Goal: Transaction & Acquisition: Purchase product/service

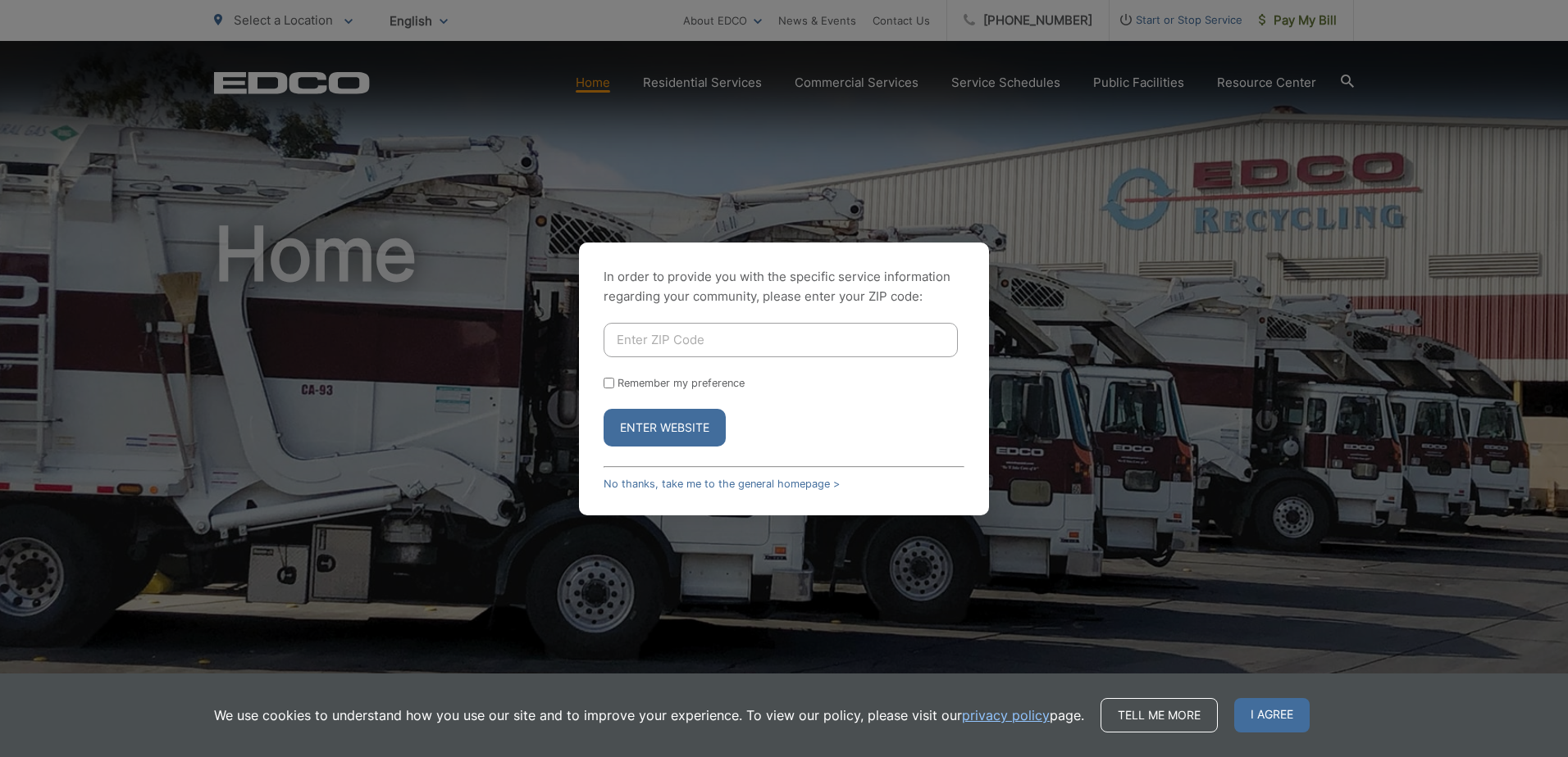
click at [663, 346] on input "Enter ZIP Code" at bounding box center [781, 340] width 354 height 34
drag, startPoint x: 1078, startPoint y: 365, endPoint x: 1093, endPoint y: 345, distance: 25.0
click at [1078, 365] on div "In order to provide you with the specific service information regarding your co…" at bounding box center [784, 378] width 1568 height 757
click at [657, 347] on input "Enter ZIP Code" at bounding box center [781, 340] width 354 height 34
type input "92069"
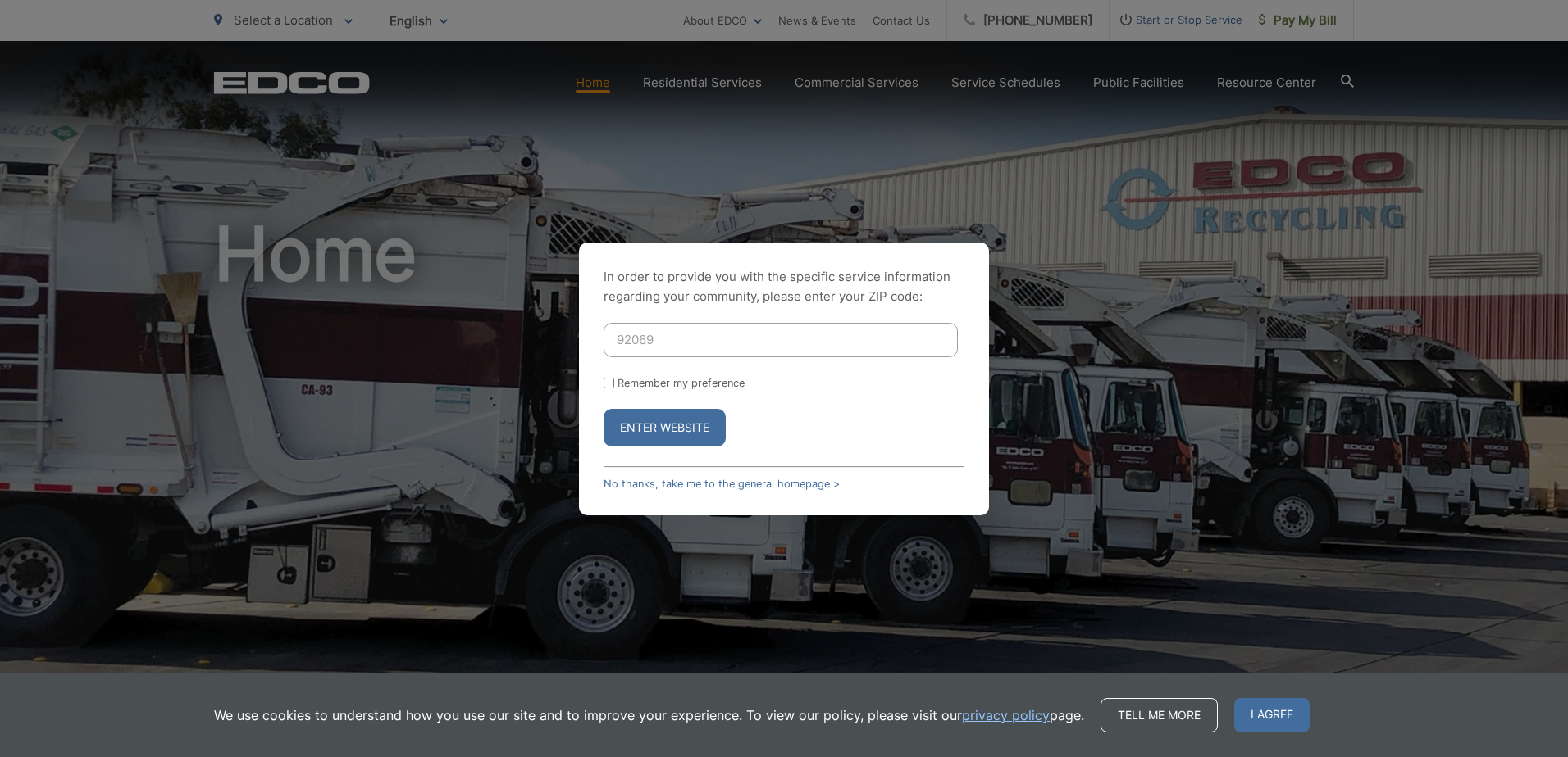
click at [605, 384] on input "Remember my preference" at bounding box center [609, 383] width 11 height 11
checkbox input "true"
click at [633, 422] on button "Enter Website" at bounding box center [665, 428] width 122 height 38
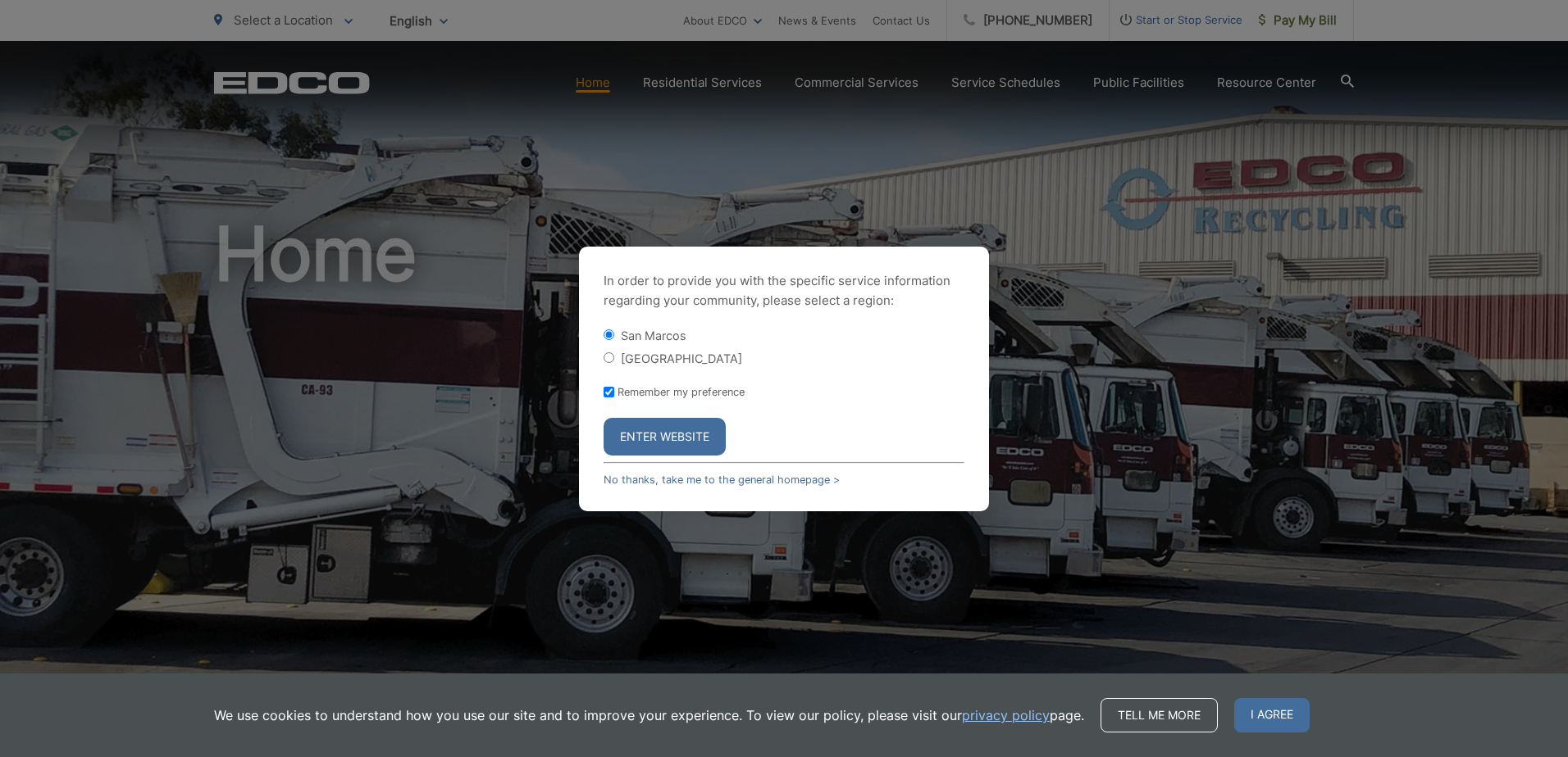
click at [653, 445] on button "Enter Website" at bounding box center [665, 437] width 122 height 38
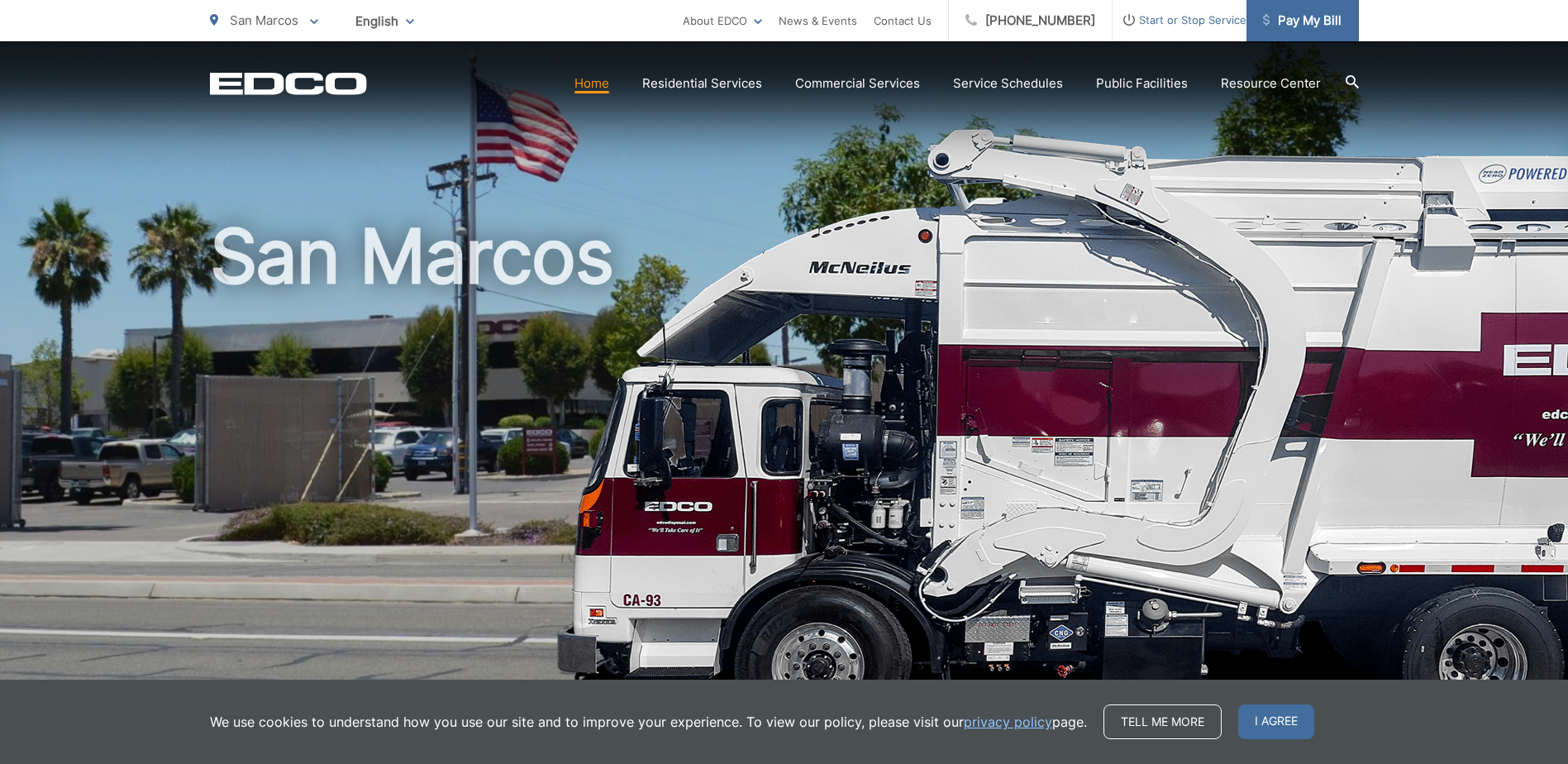
click at [1301, 24] on span "Pay My Bill" at bounding box center [1302, 21] width 79 height 20
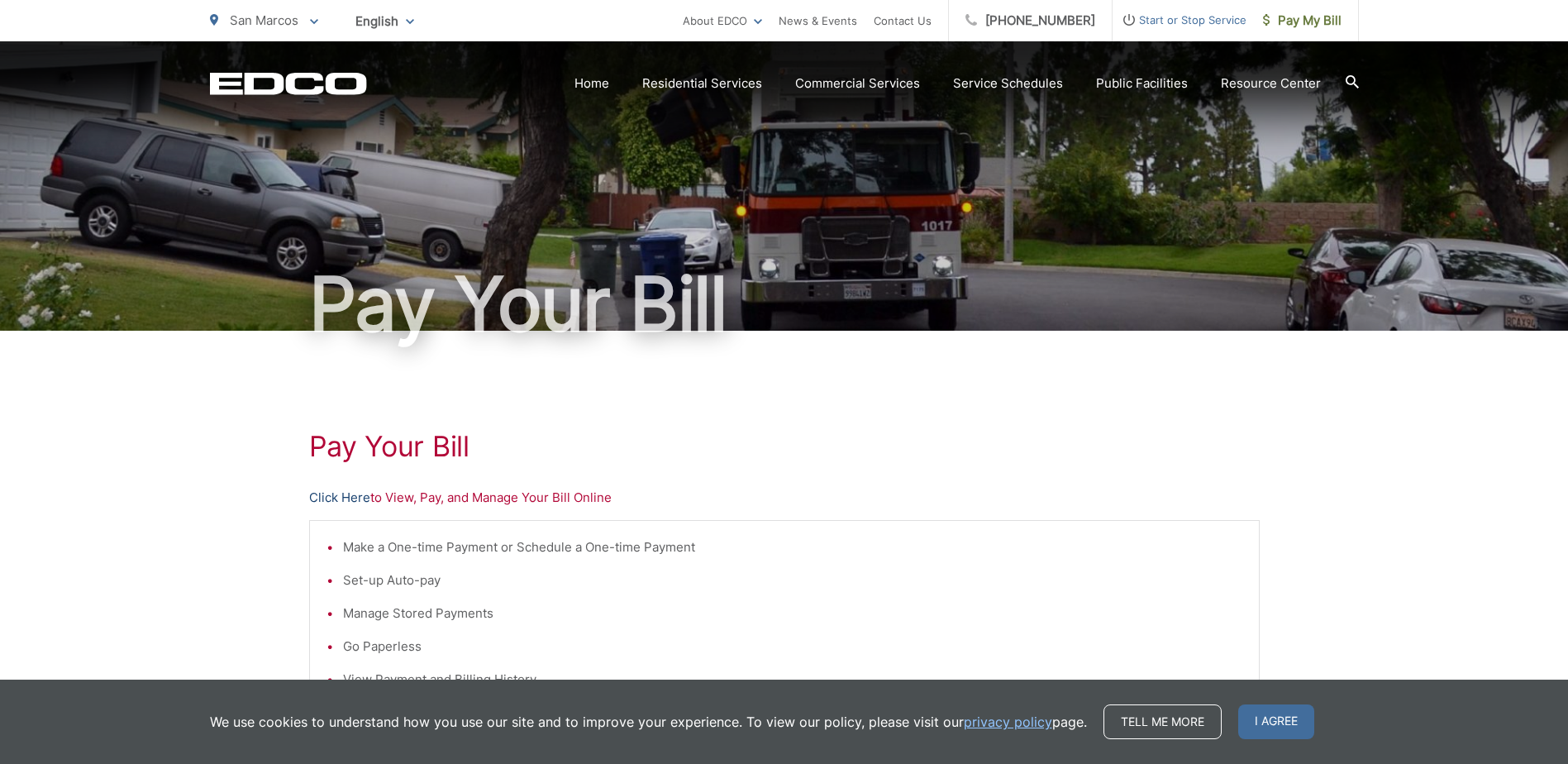
click at [338, 495] on link "Click Here" at bounding box center [339, 498] width 61 height 20
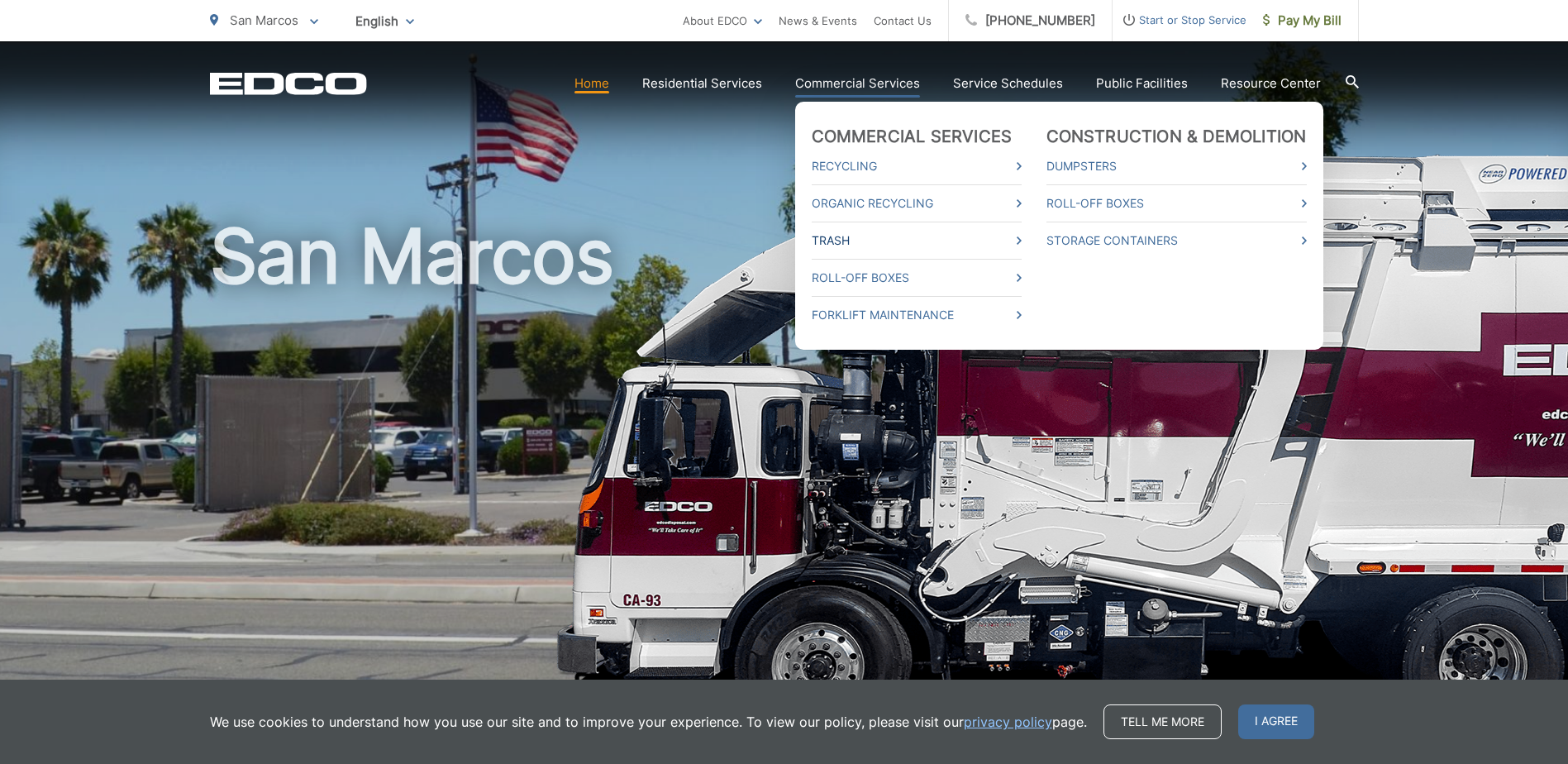
click at [834, 238] on link "Trash" at bounding box center [916, 240] width 209 height 20
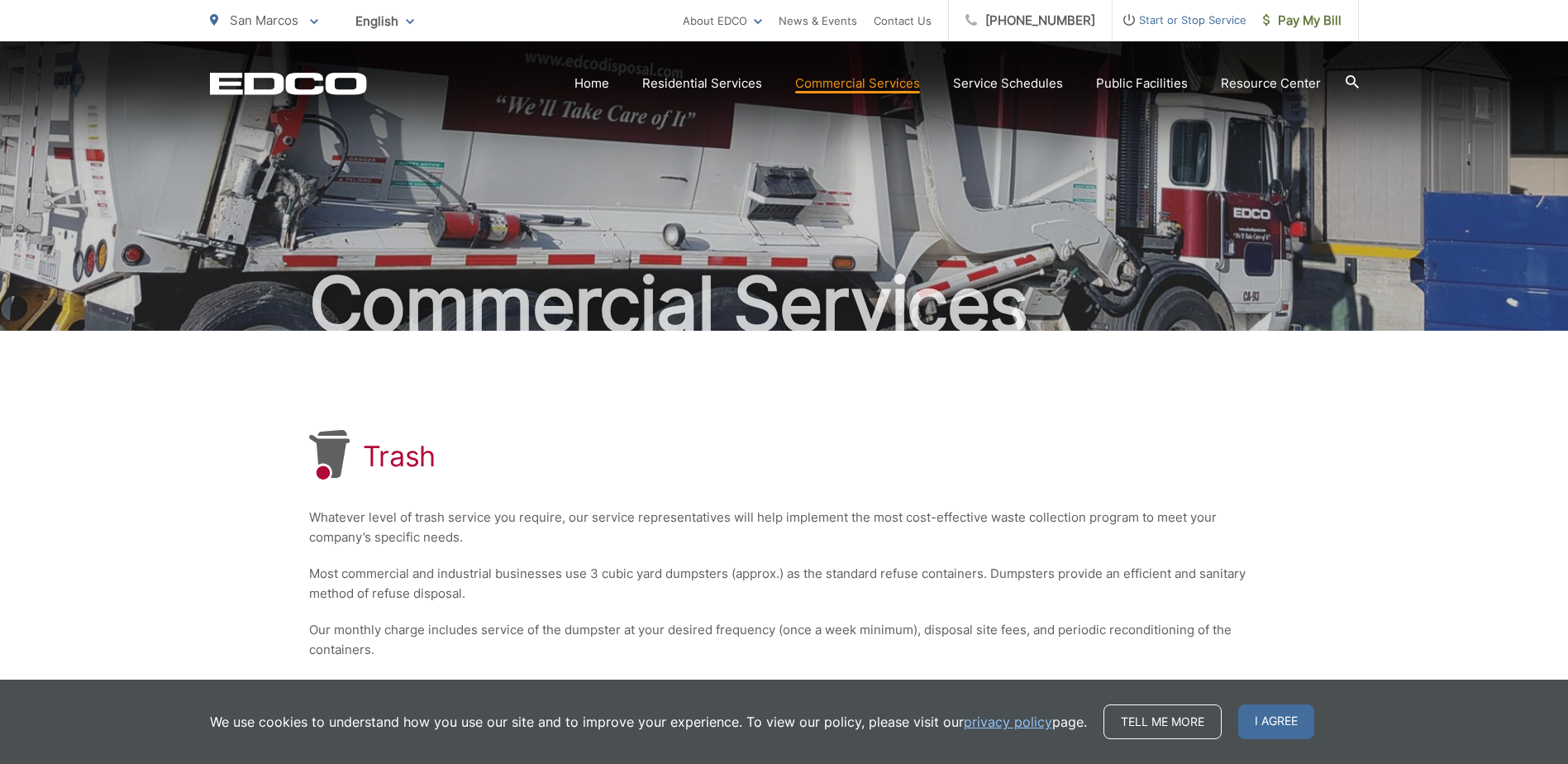
click at [1124, 198] on div "Commercial Services" at bounding box center [784, 186] width 1149 height 289
click at [411, 19] on div "English English Spanish Korean Arabic" at bounding box center [385, 21] width 83 height 29
drag, startPoint x: 669, startPoint y: 215, endPoint x: 745, endPoint y: 257, distance: 86.8
click at [671, 215] on div "Commercial Services" at bounding box center [784, 186] width 1149 height 289
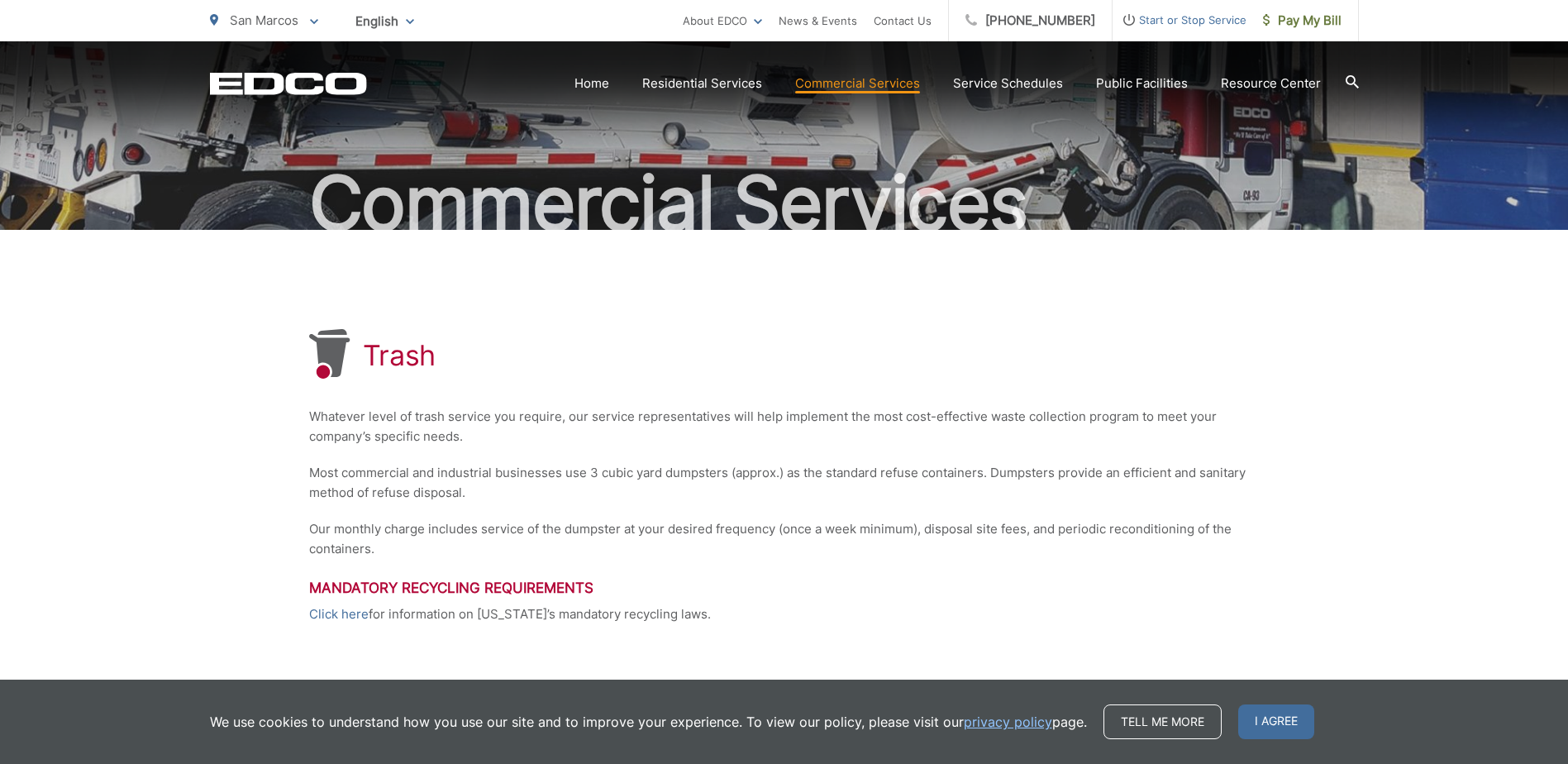
scroll to position [312, 0]
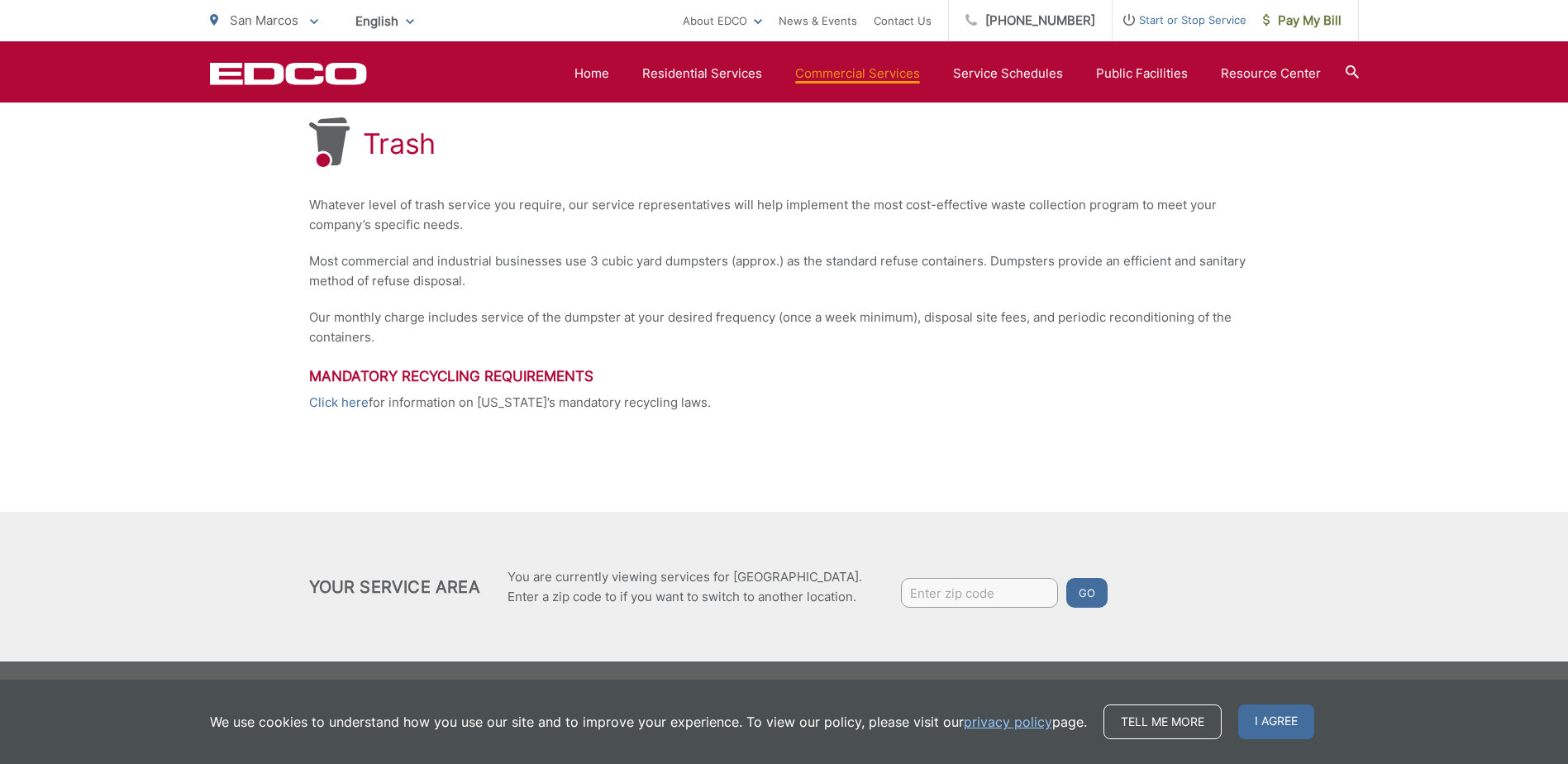
click at [1281, 720] on span "I agree" at bounding box center [1276, 721] width 76 height 34
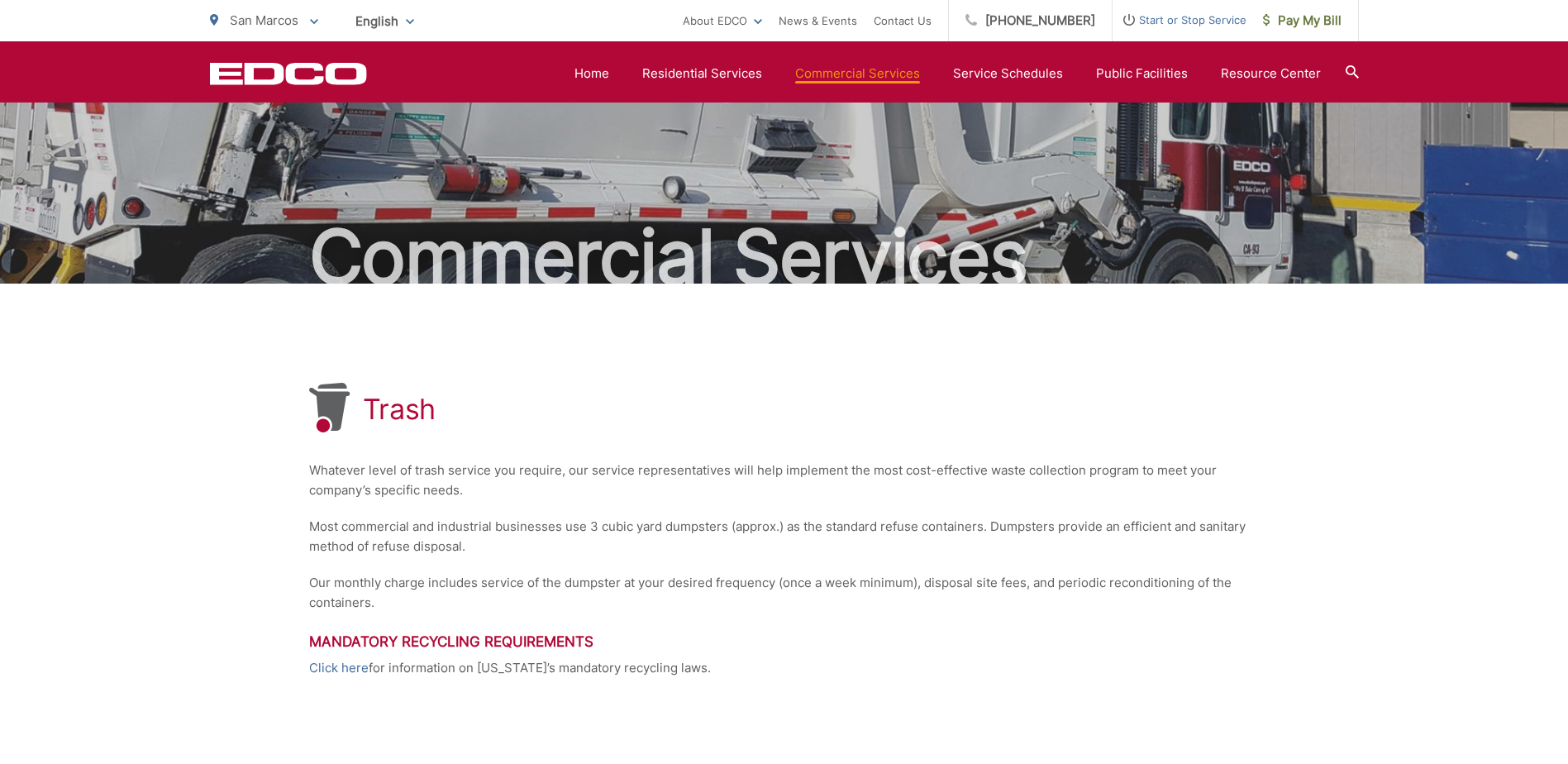
scroll to position [0, 0]
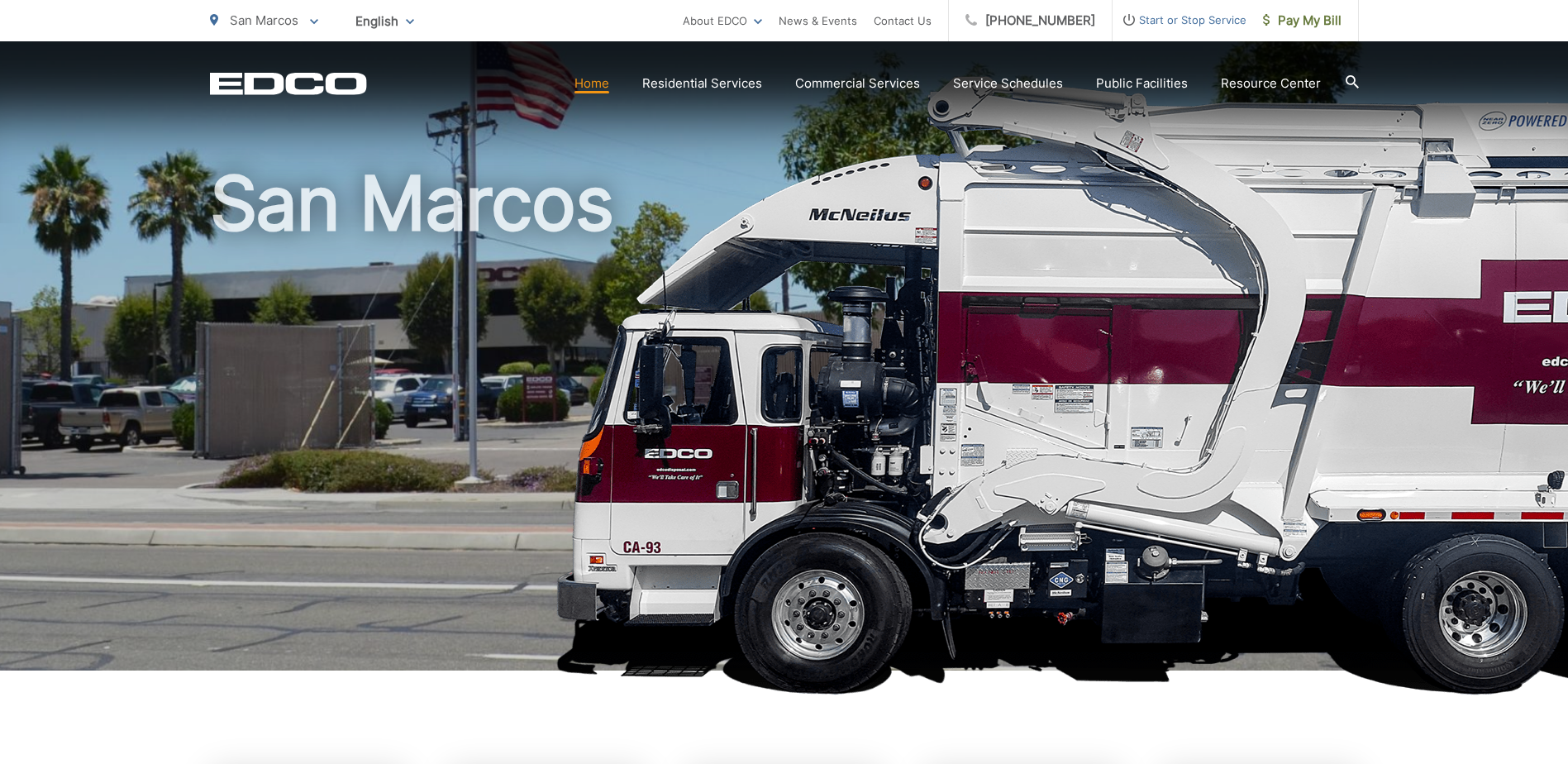
scroll to position [83, 0]
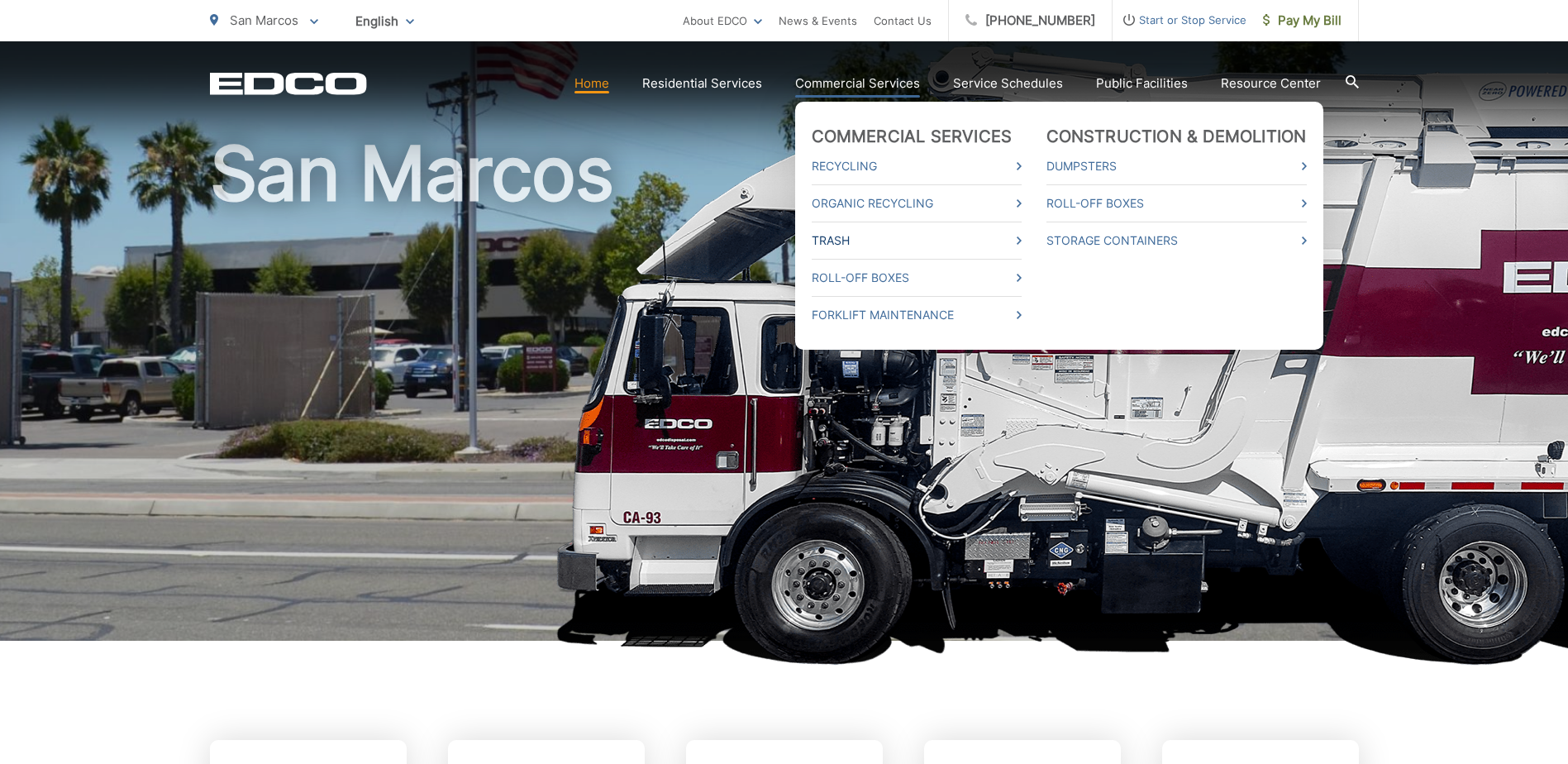
click at [1021, 243] on icon at bounding box center [1018, 240] width 5 height 8
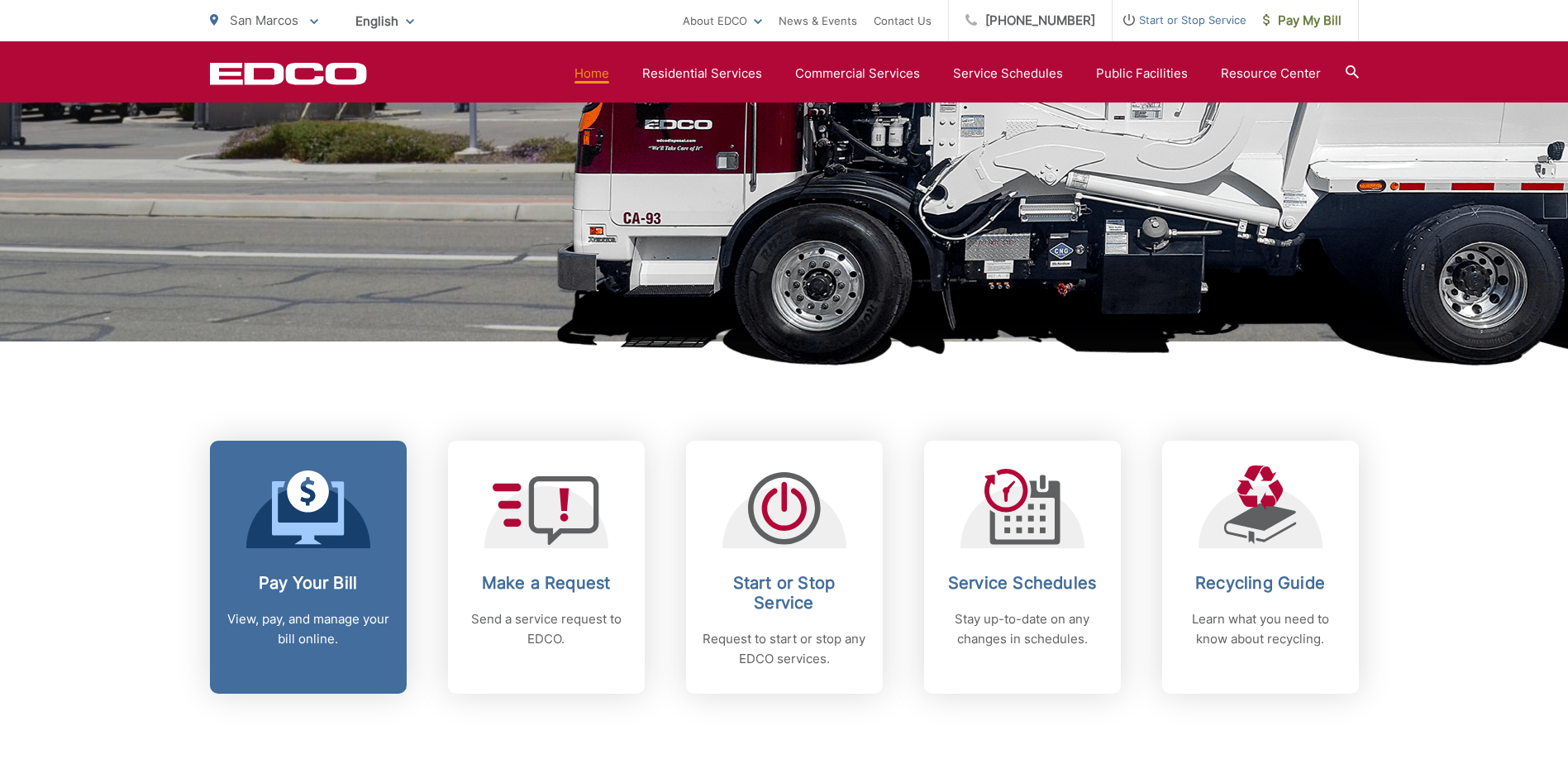
scroll to position [465, 0]
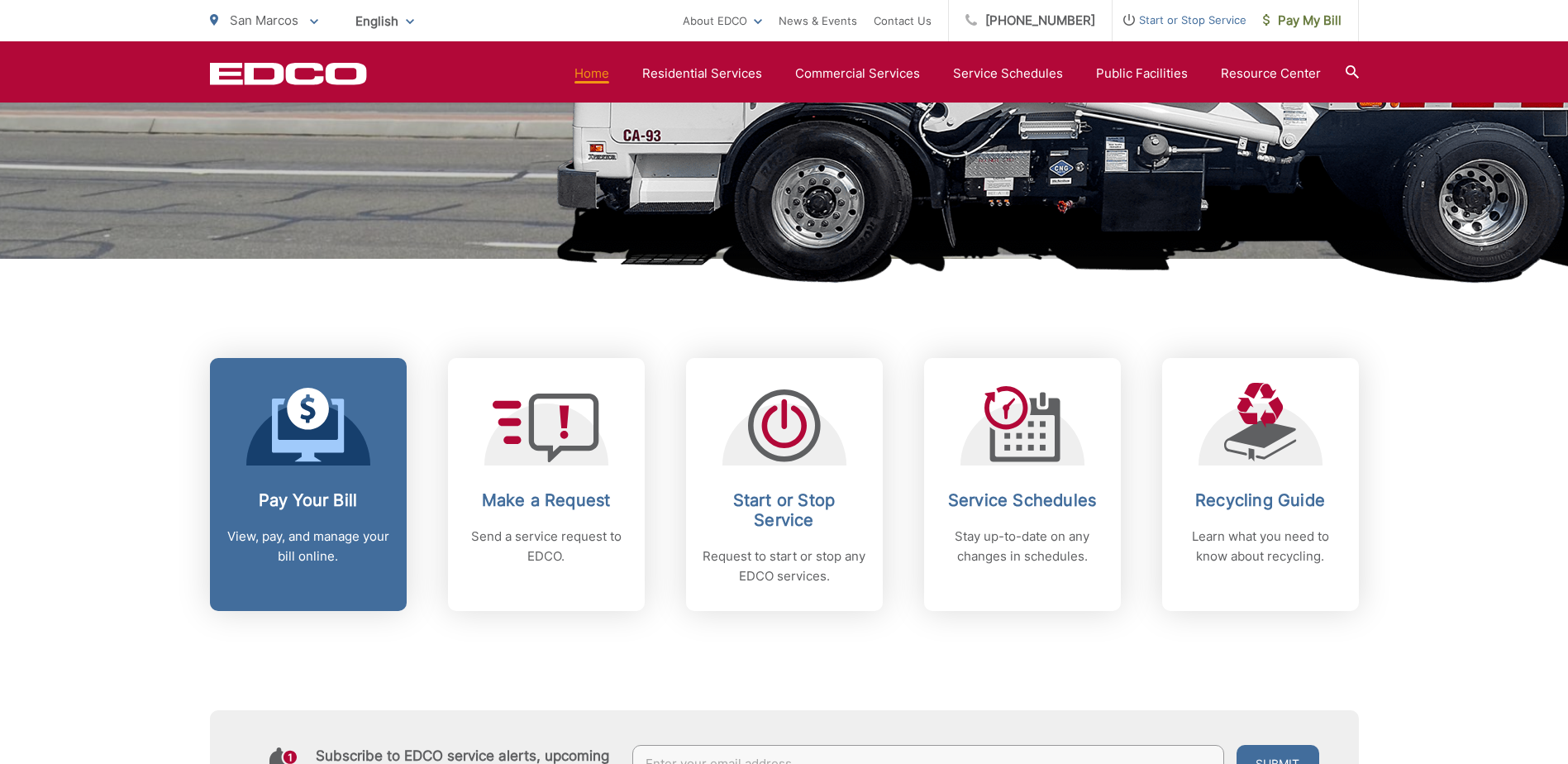
click at [291, 526] on div "Pay Your Bill View, pay, and manage your bill online." at bounding box center [308, 528] width 163 height 76
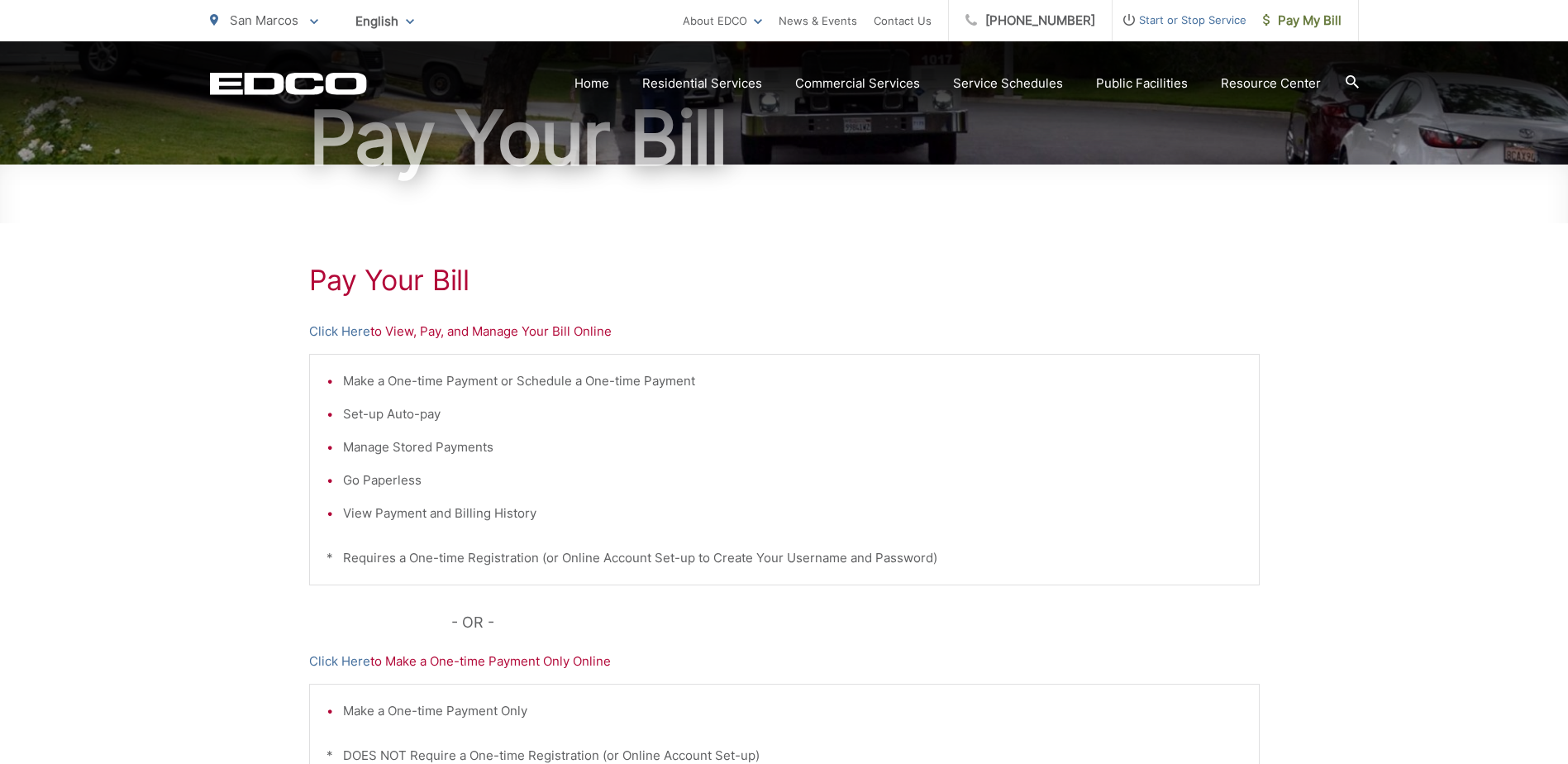
scroll to position [165, 0]
click at [340, 335] on link "Click Here" at bounding box center [339, 332] width 61 height 20
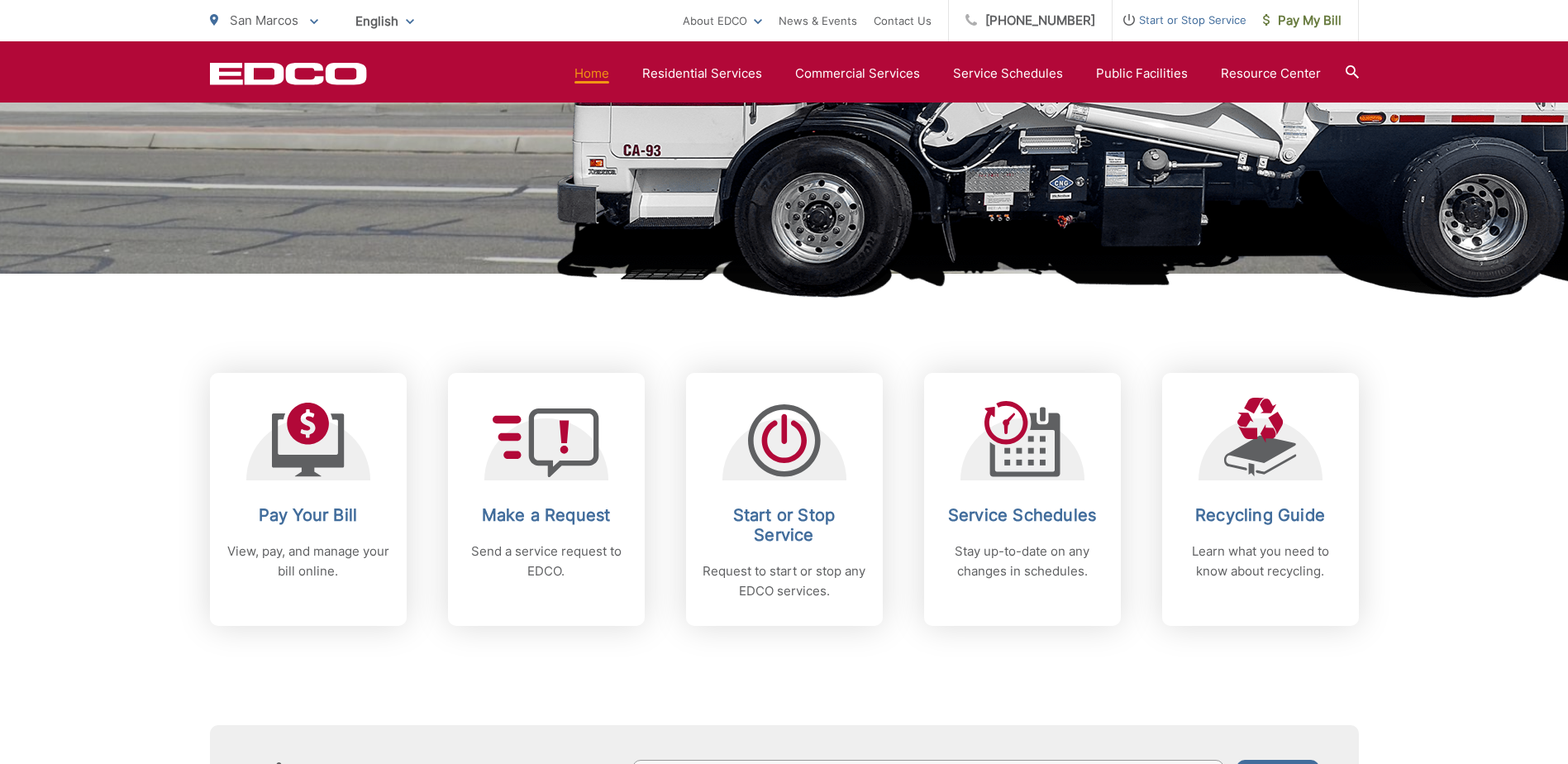
scroll to position [579, 0]
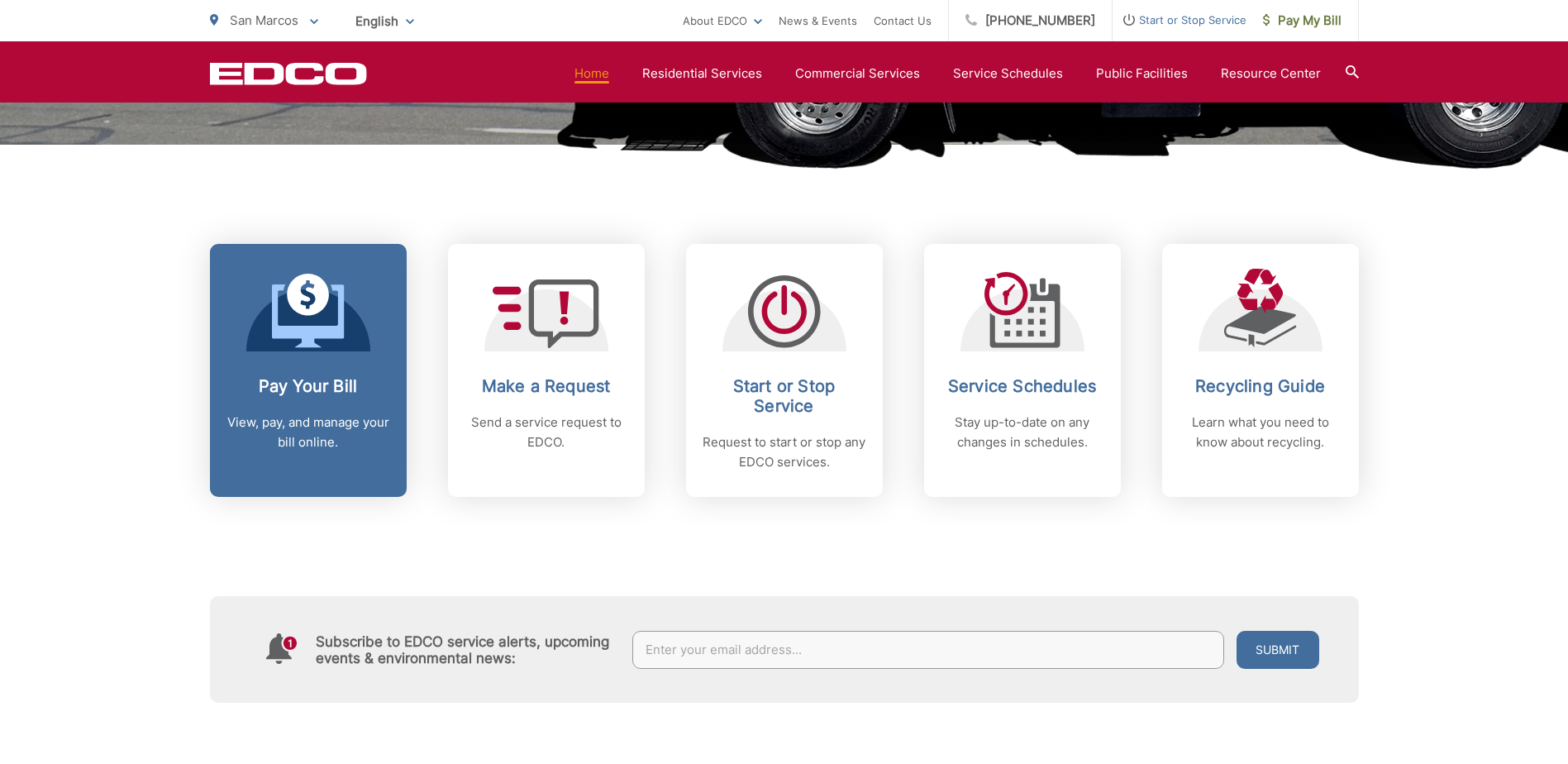
click at [309, 425] on p "View, pay, and manage your bill online." at bounding box center [308, 433] width 163 height 40
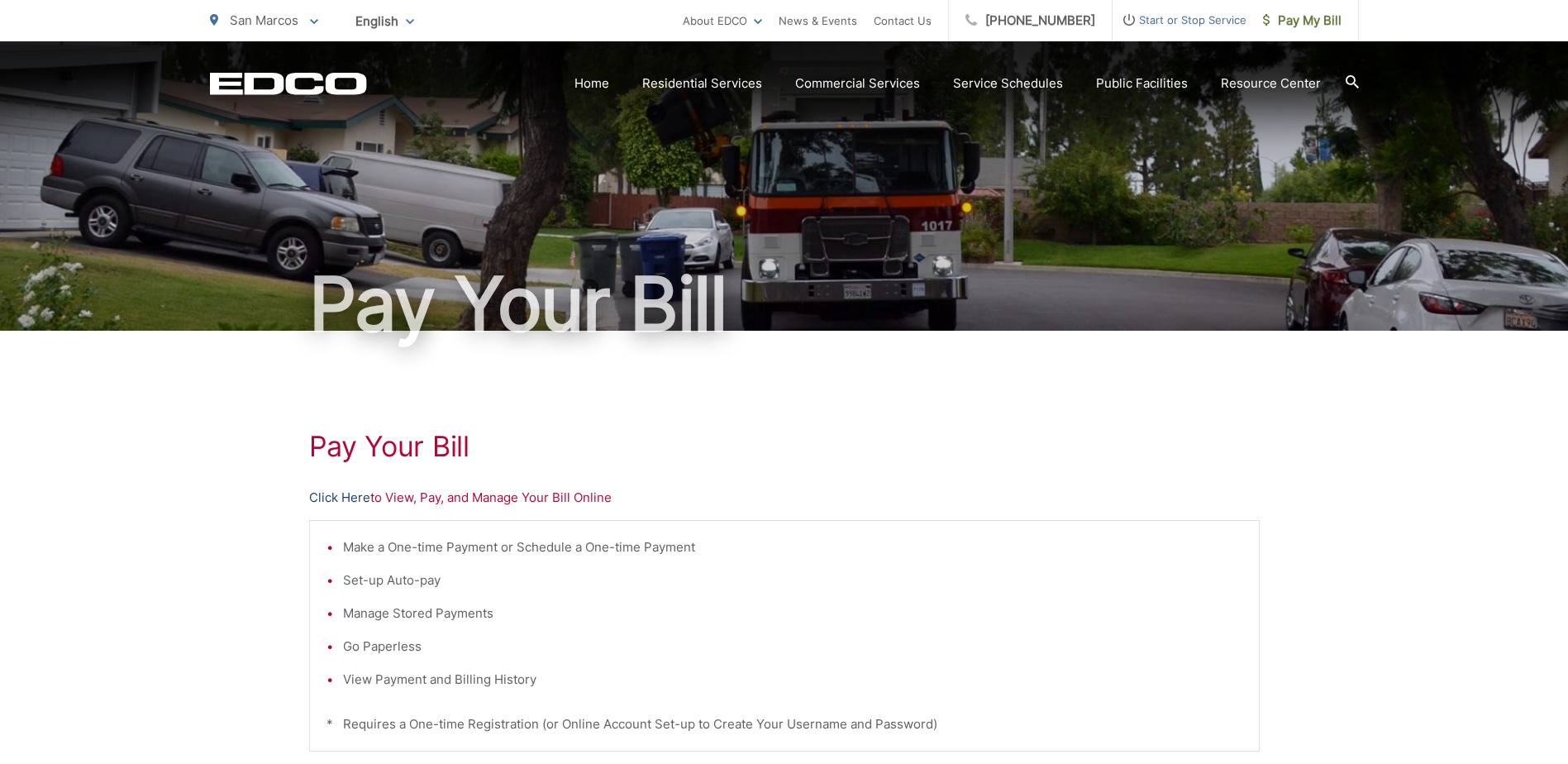
click at [345, 501] on link "Click Here" at bounding box center [339, 498] width 61 height 20
click at [603, 84] on link "Home" at bounding box center [591, 83] width 34 height 20
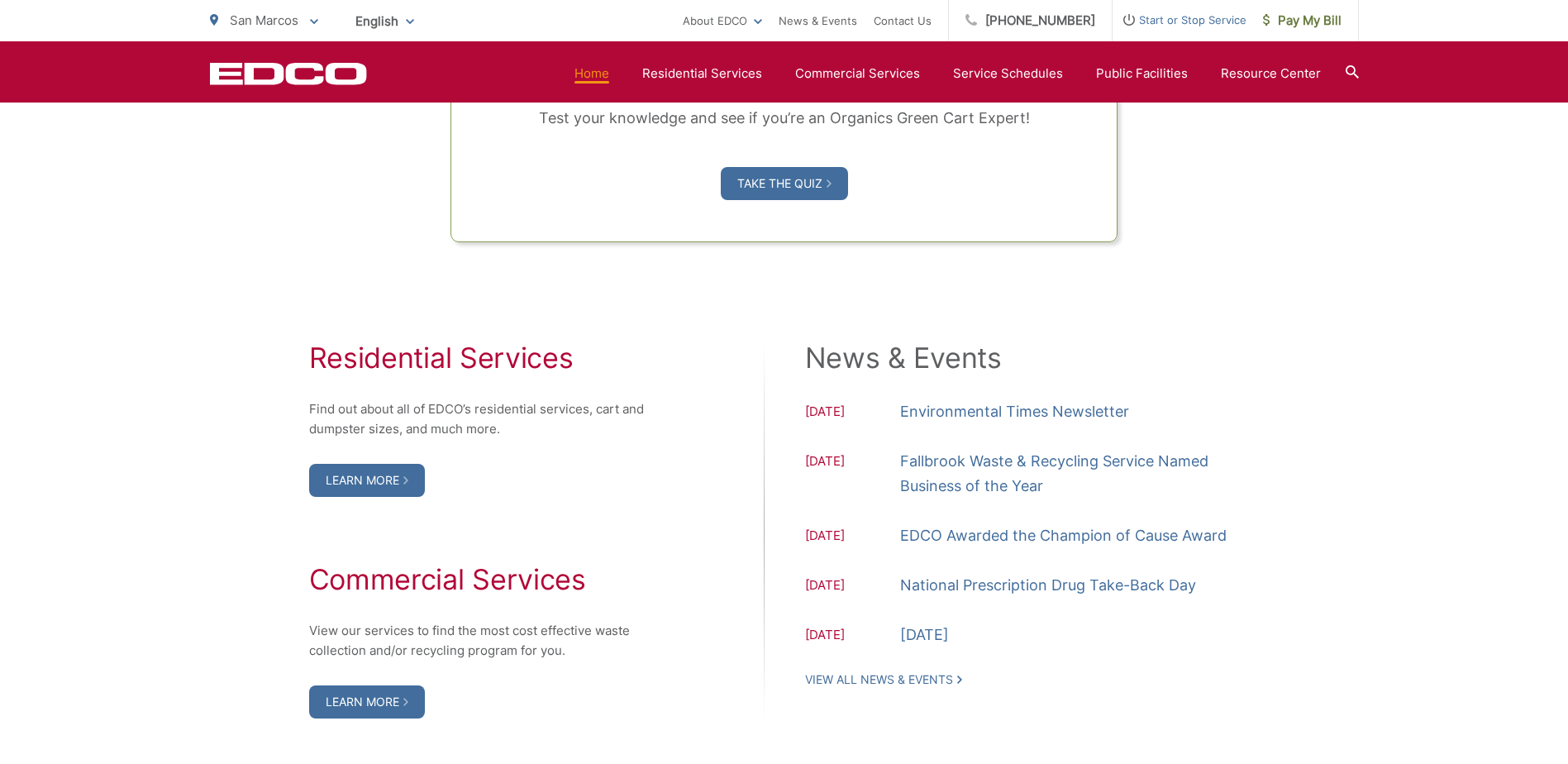
scroll to position [1572, 0]
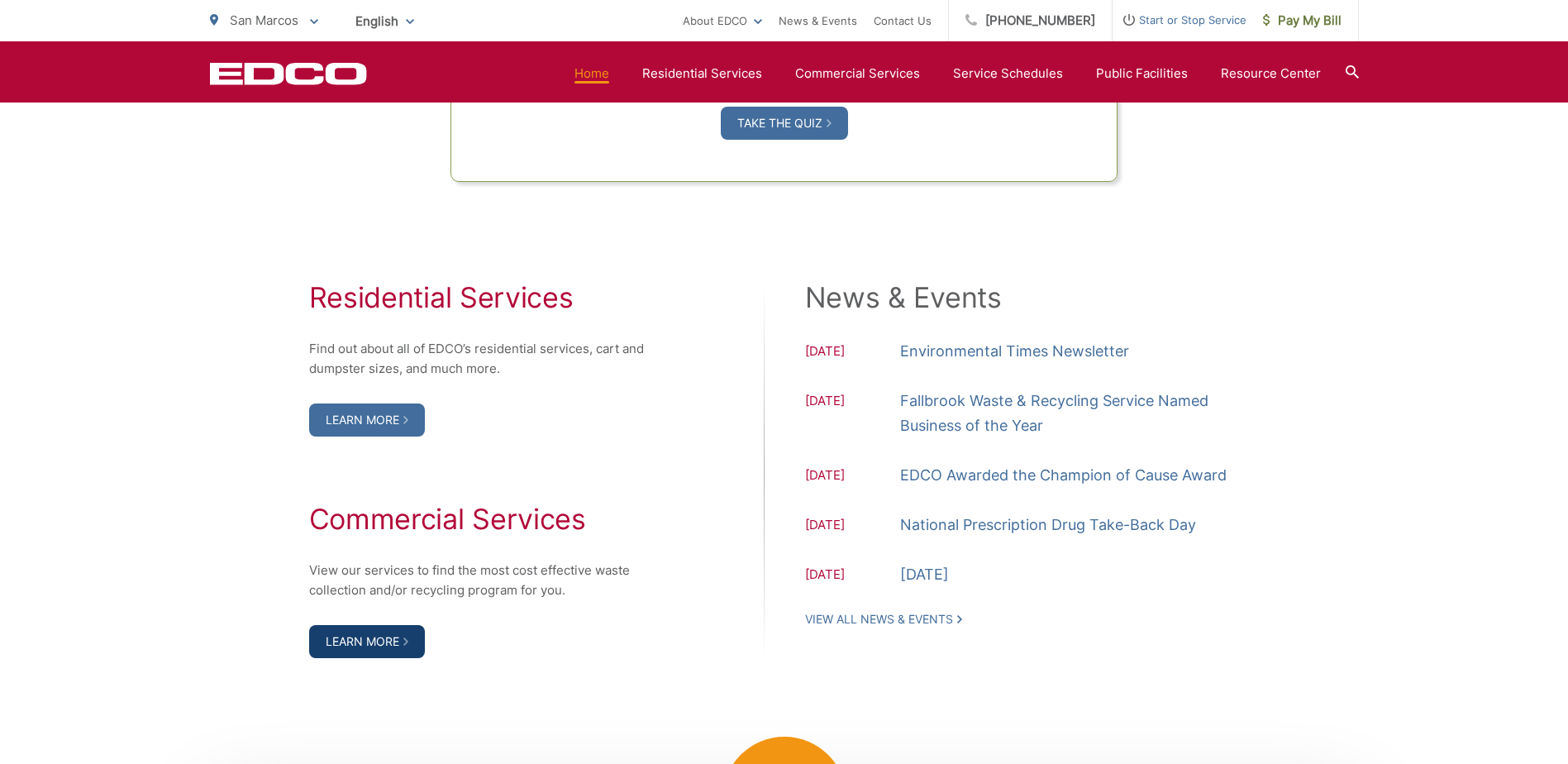
click at [371, 634] on link "Learn More" at bounding box center [367, 642] width 116 height 33
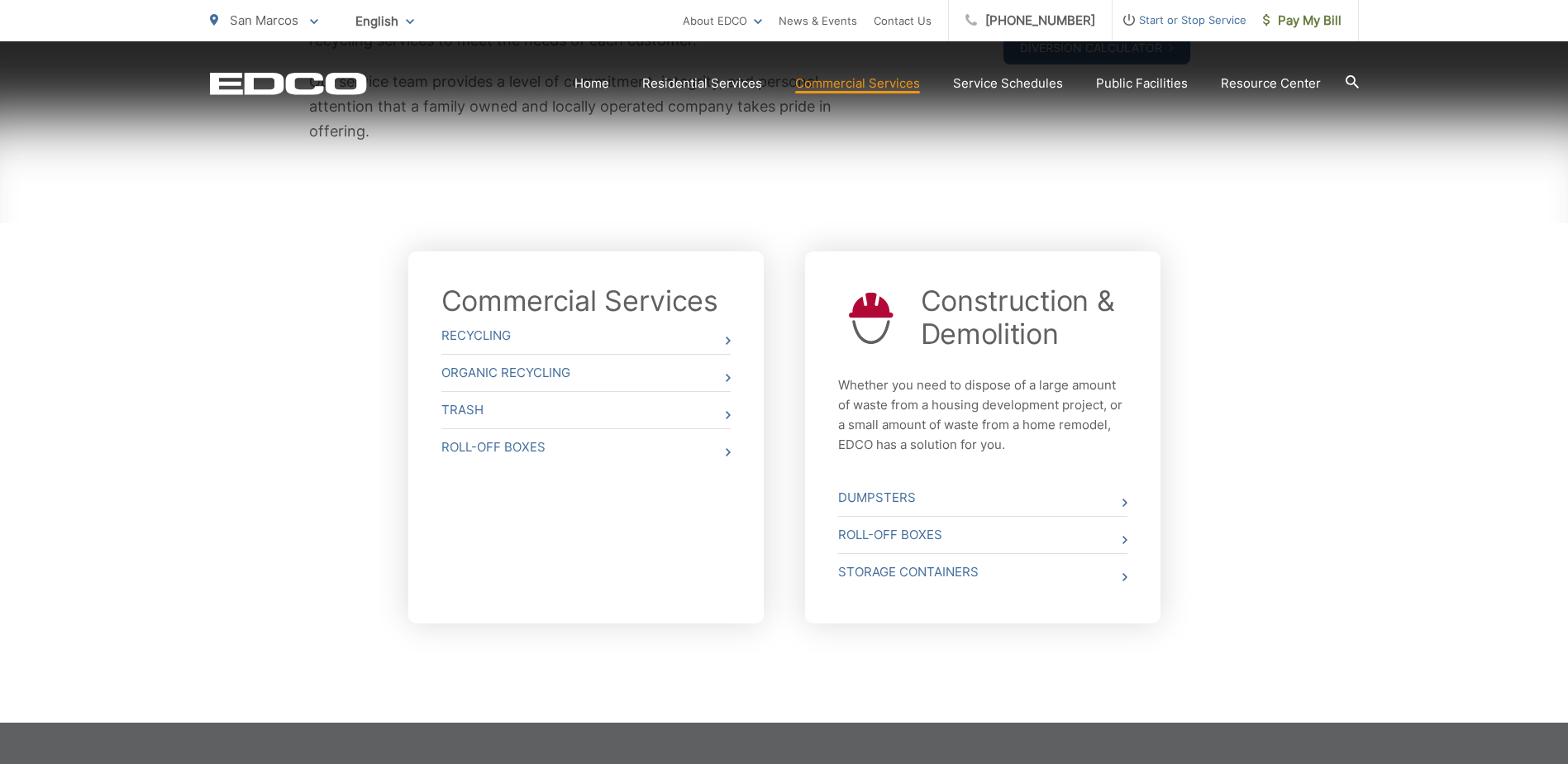
scroll to position [496, 0]
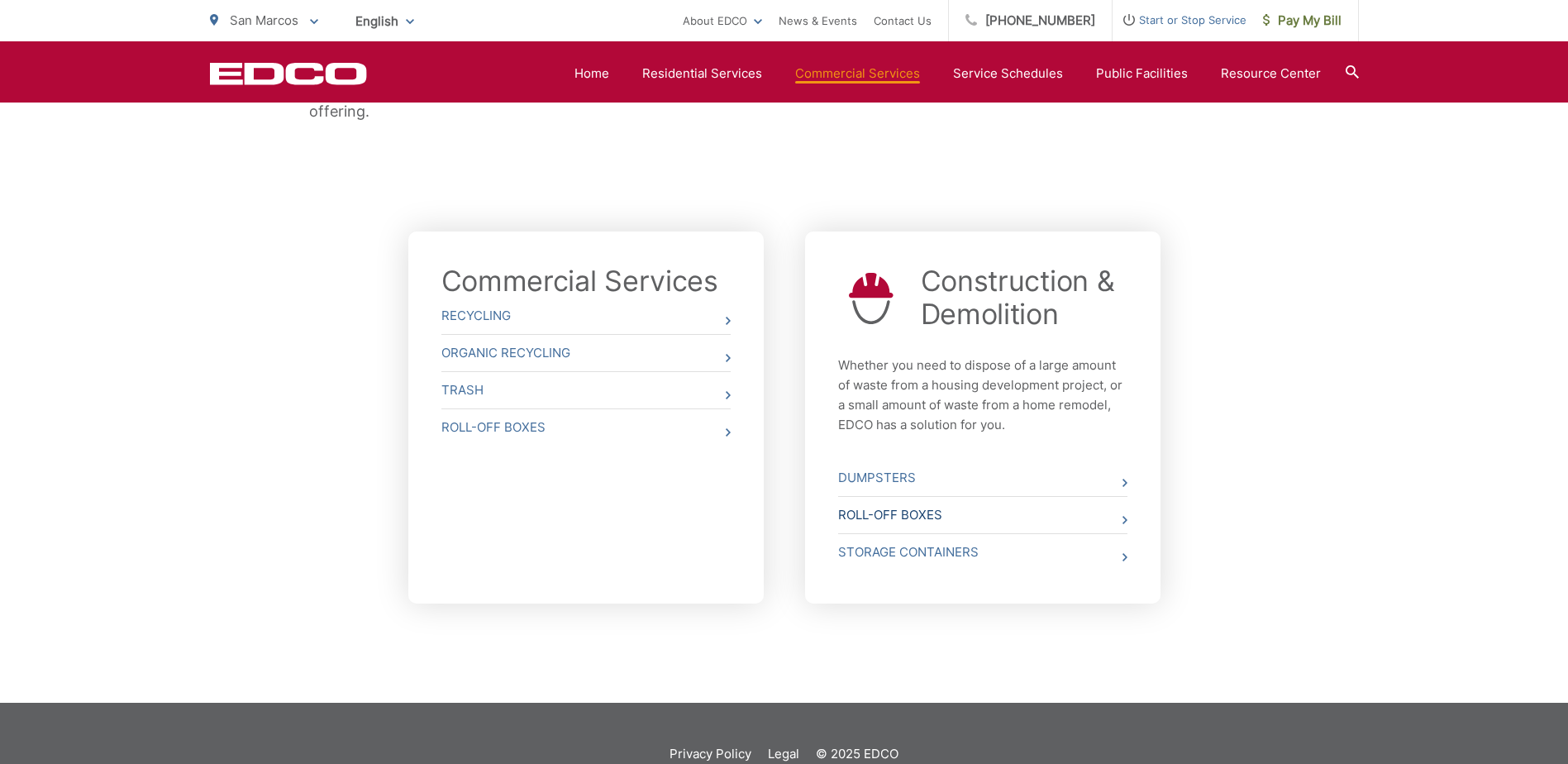
click at [1114, 516] on link "Roll-Off Boxes" at bounding box center [982, 515] width 289 height 36
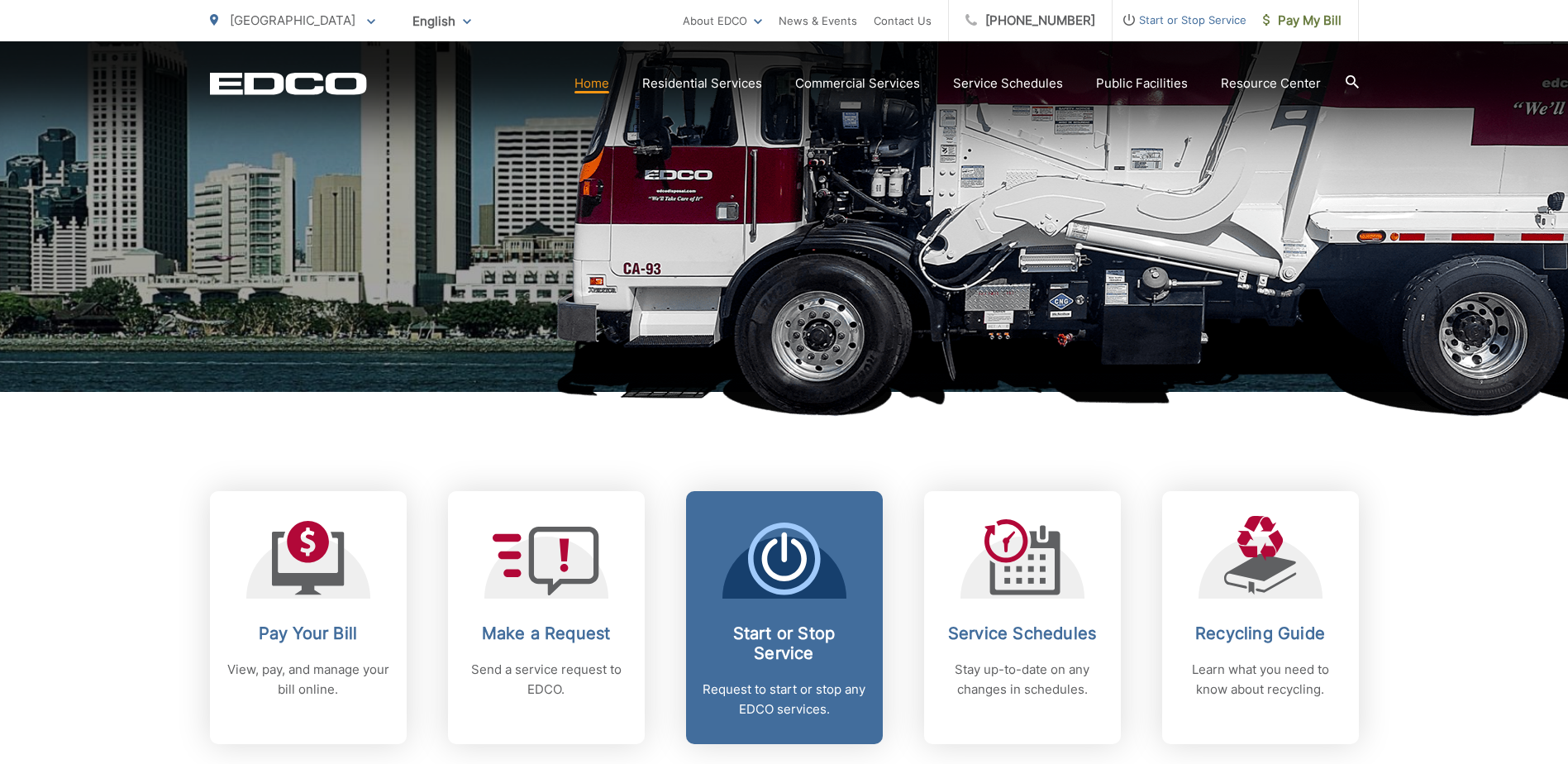
scroll to position [496, 0]
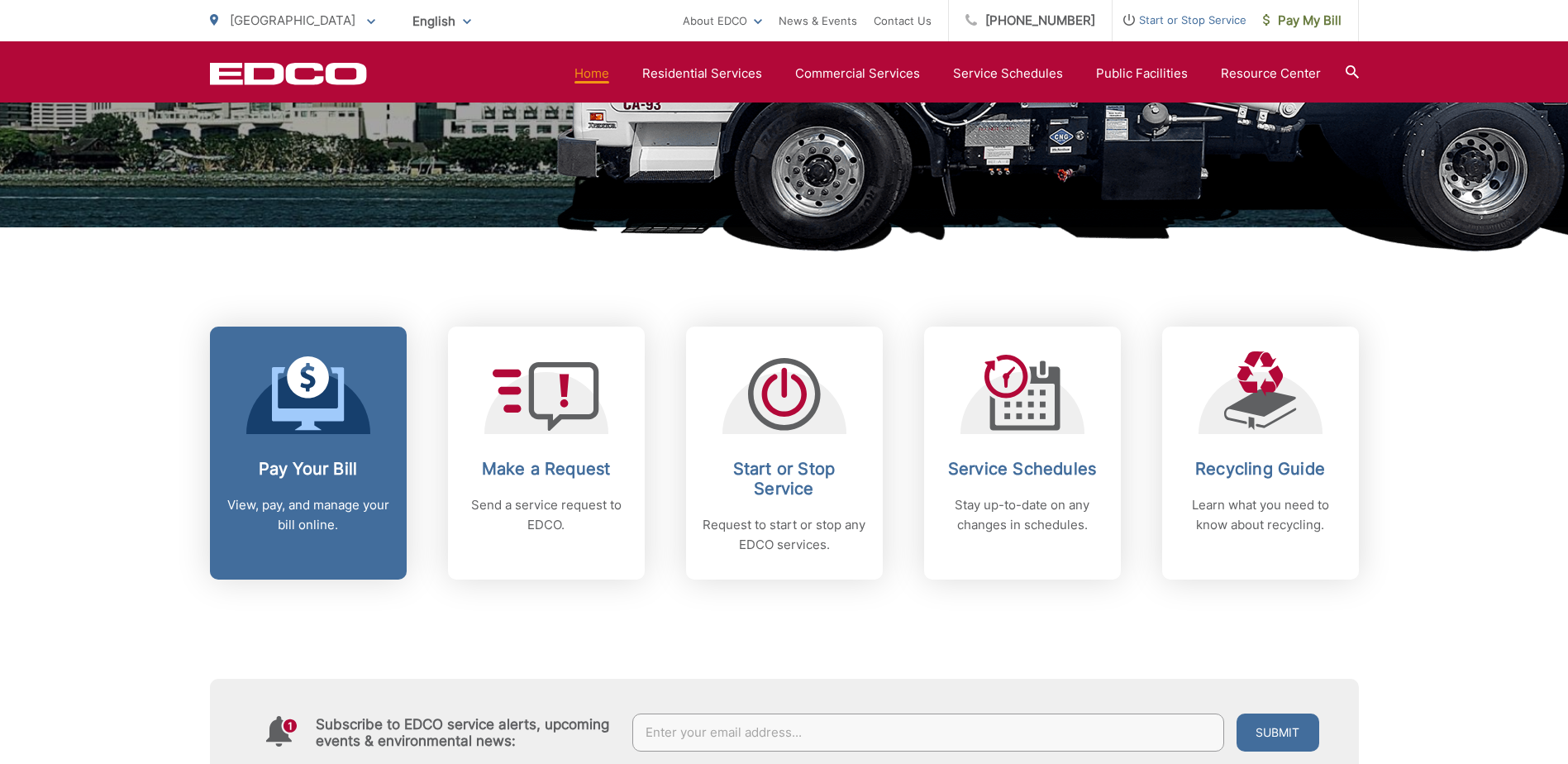
click at [325, 465] on h2 "Pay Your Bill" at bounding box center [308, 469] width 163 height 20
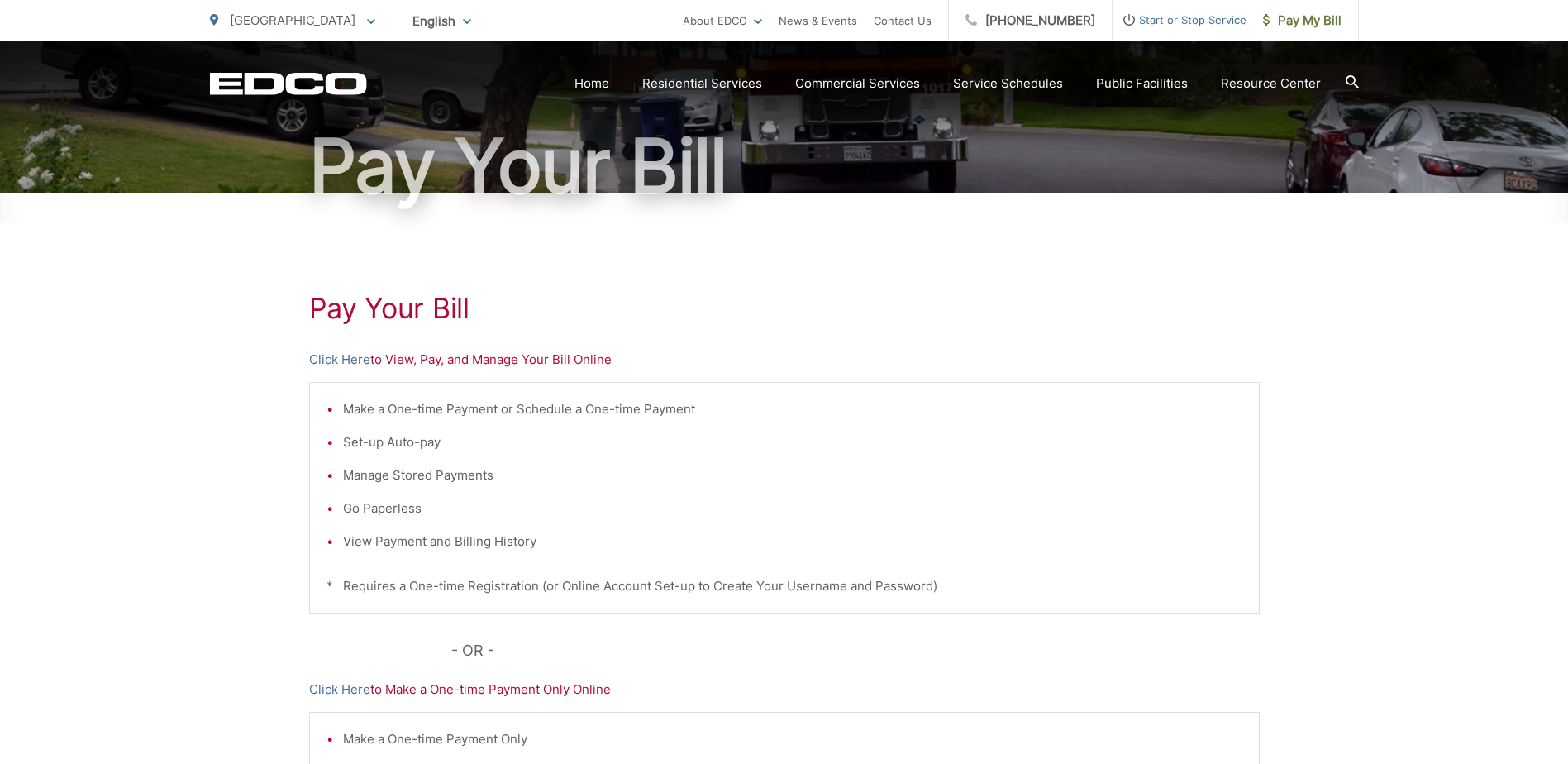
scroll to position [165, 0]
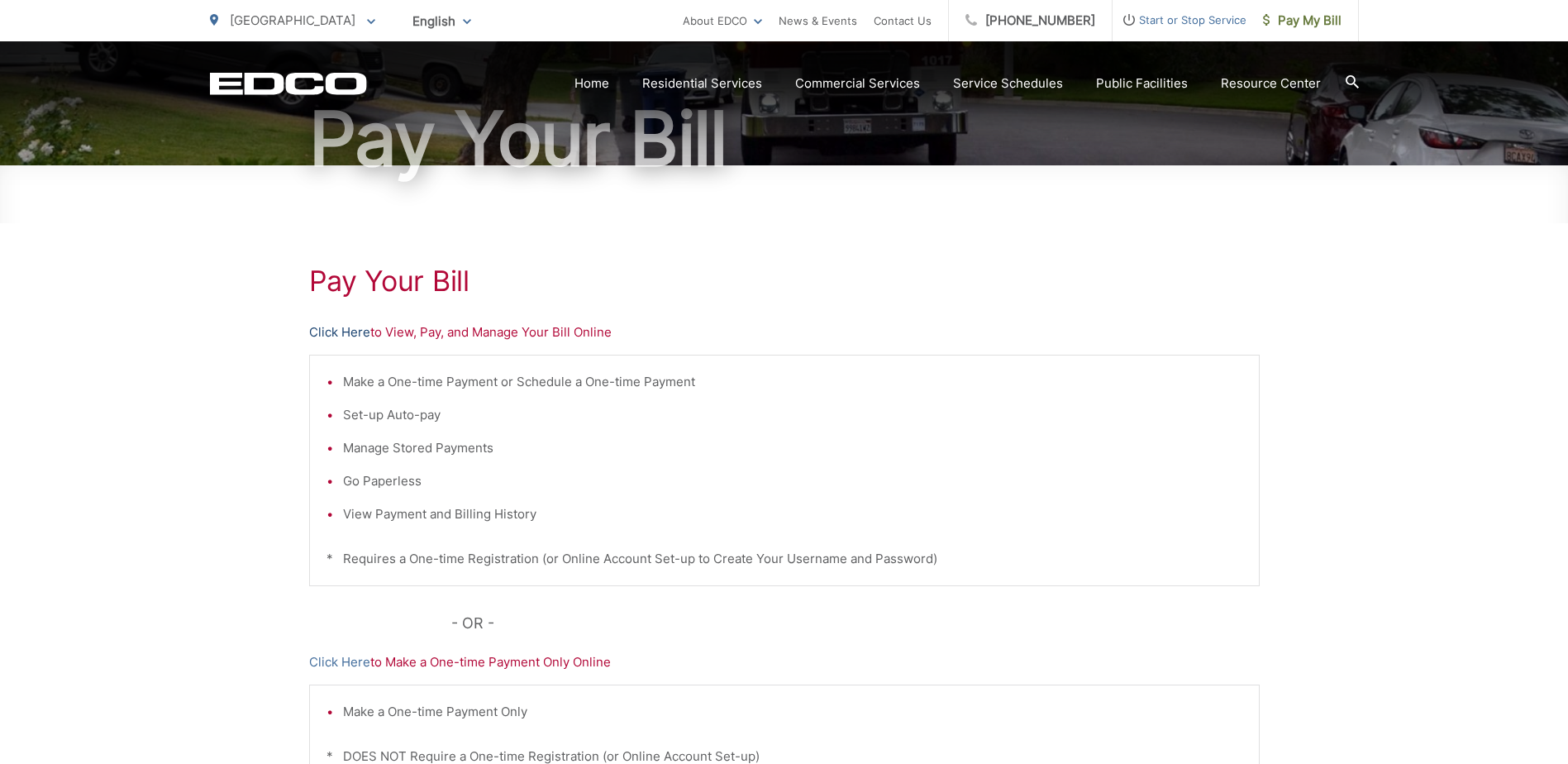
click at [336, 331] on link "Click Here" at bounding box center [339, 332] width 61 height 20
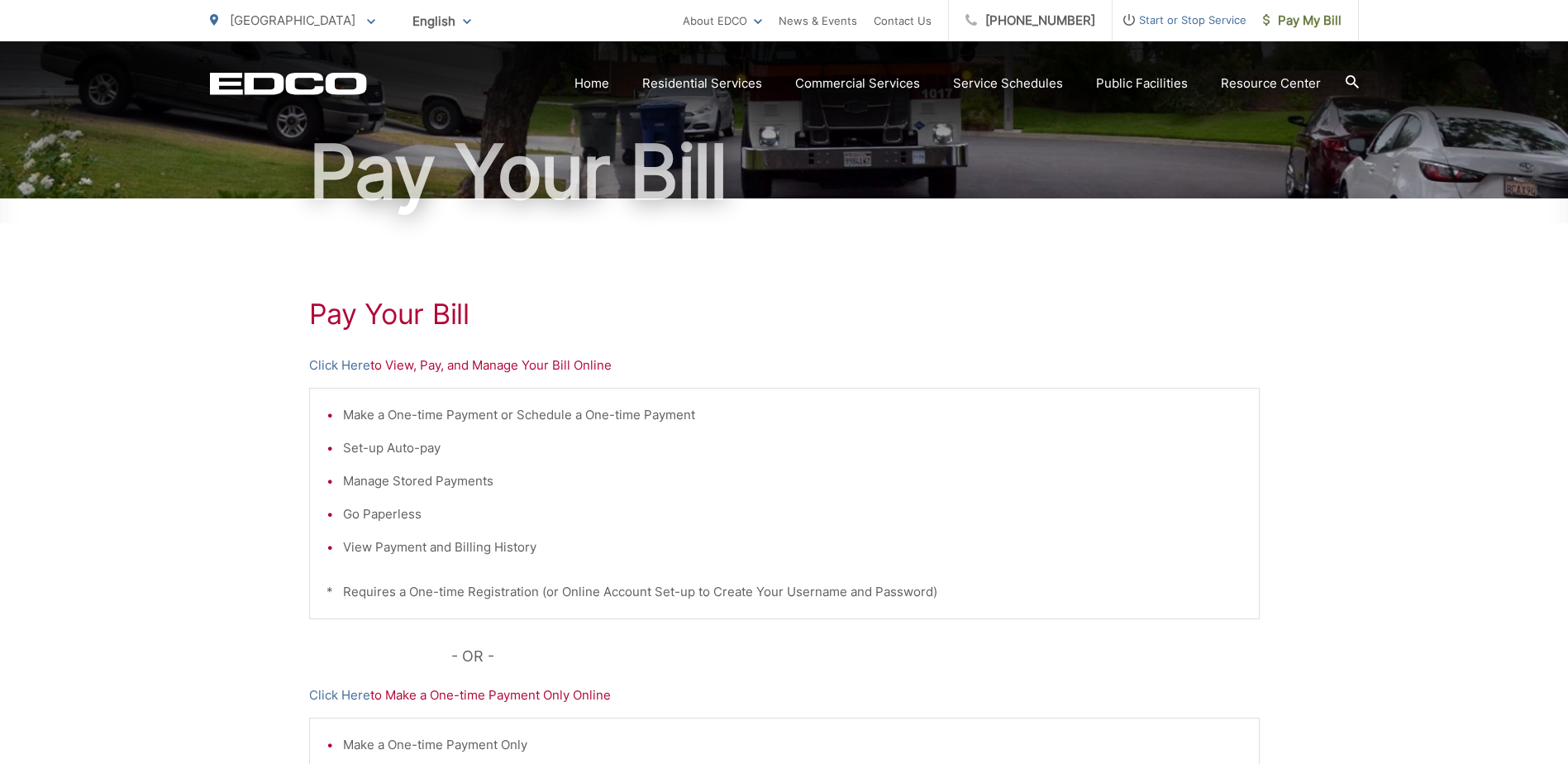
scroll to position [0, 0]
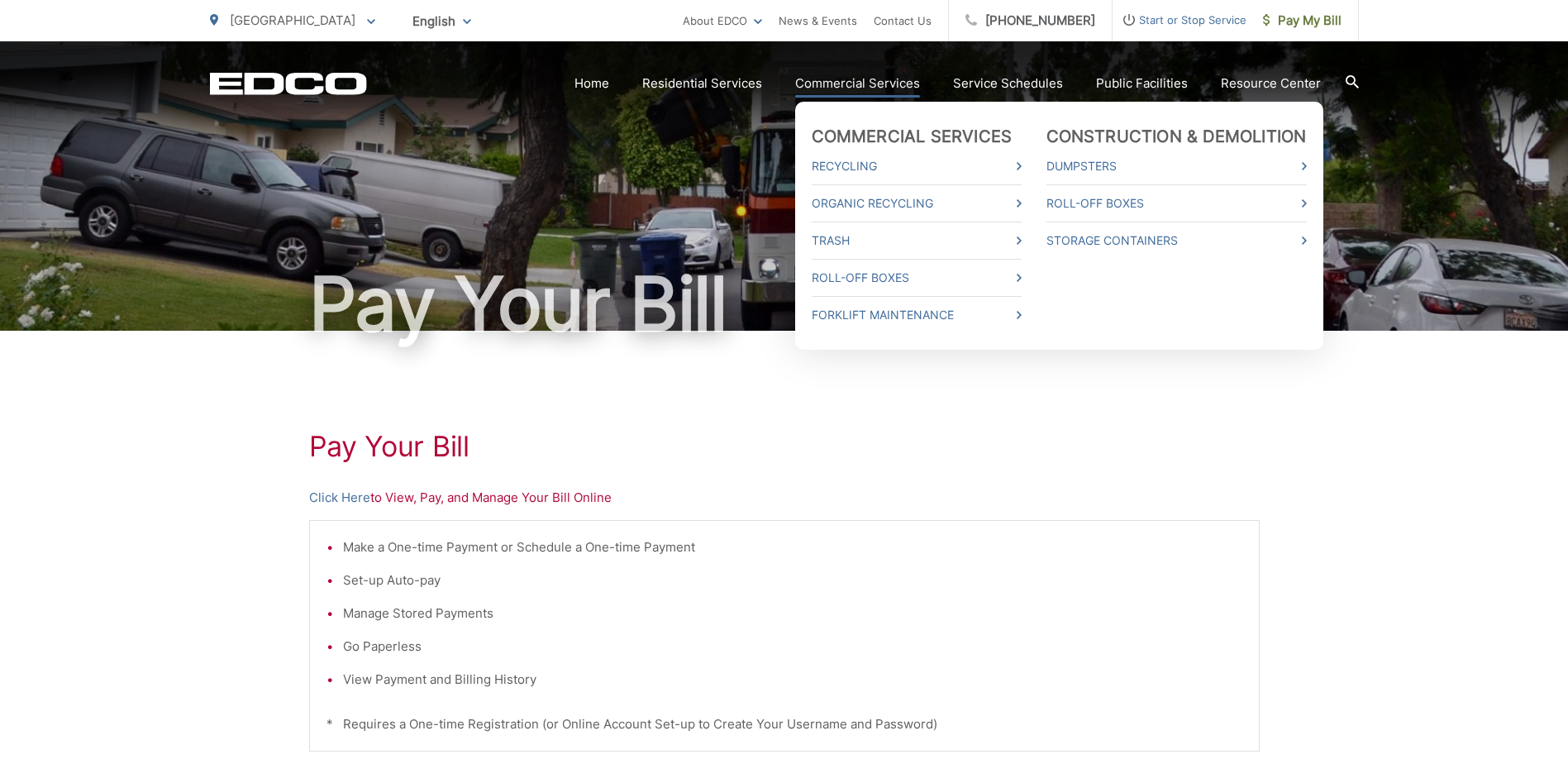
click at [869, 89] on link "Commercial Services" at bounding box center [858, 83] width 125 height 20
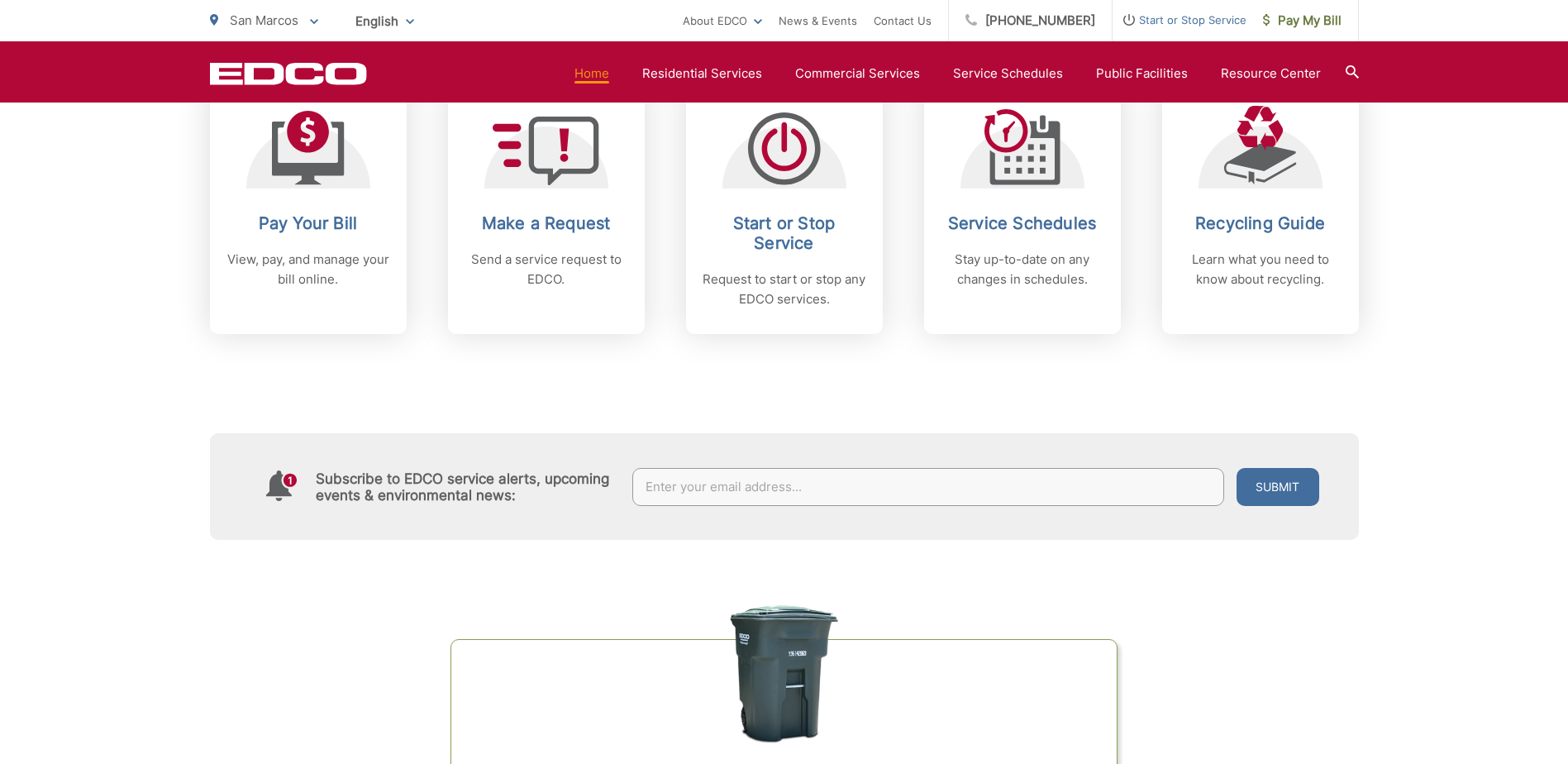
scroll to position [744, 0]
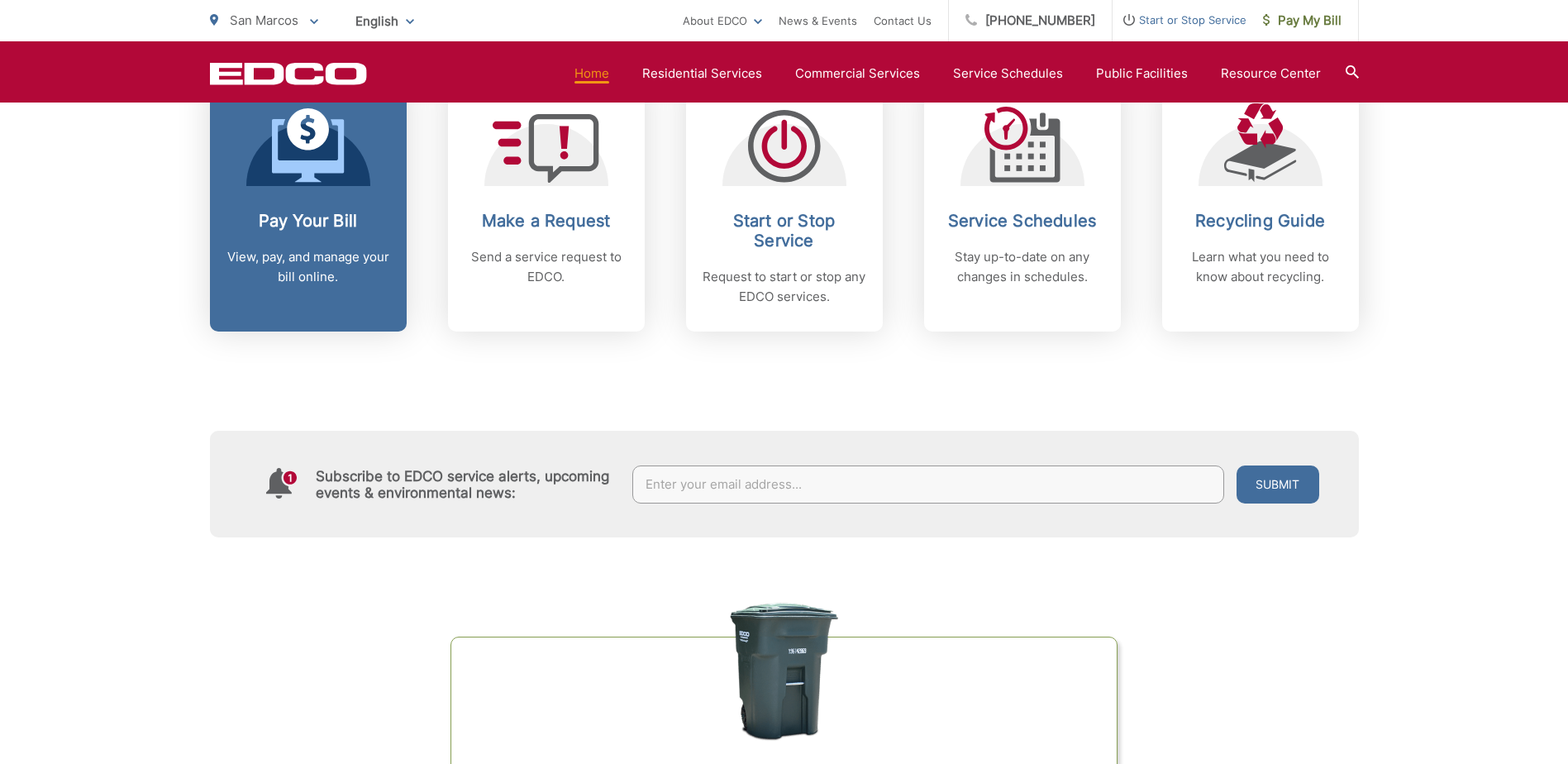
click at [316, 236] on div "Pay Your Bill View, pay, and manage your bill online." at bounding box center [308, 249] width 163 height 76
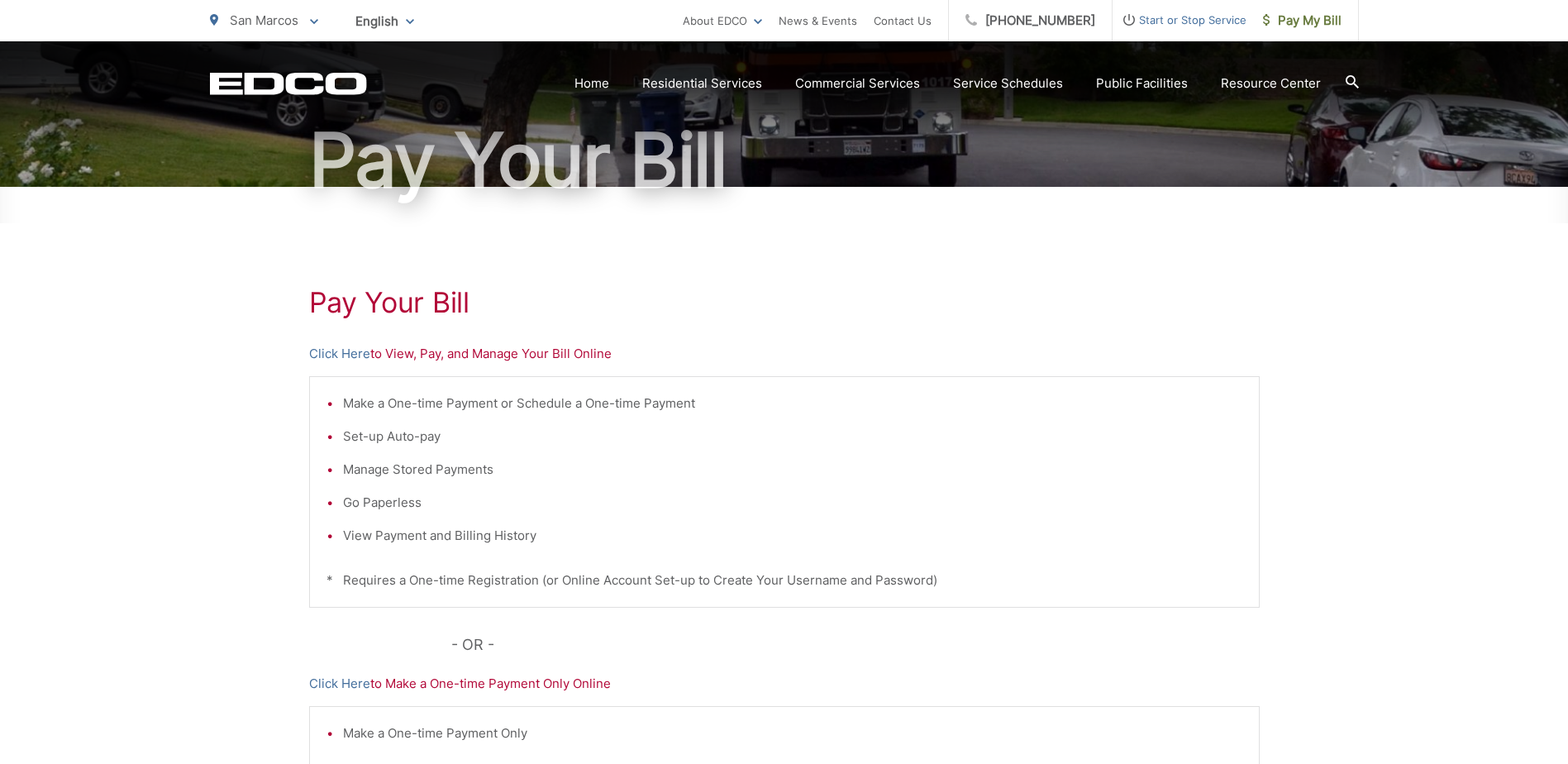
scroll to position [165, 0]
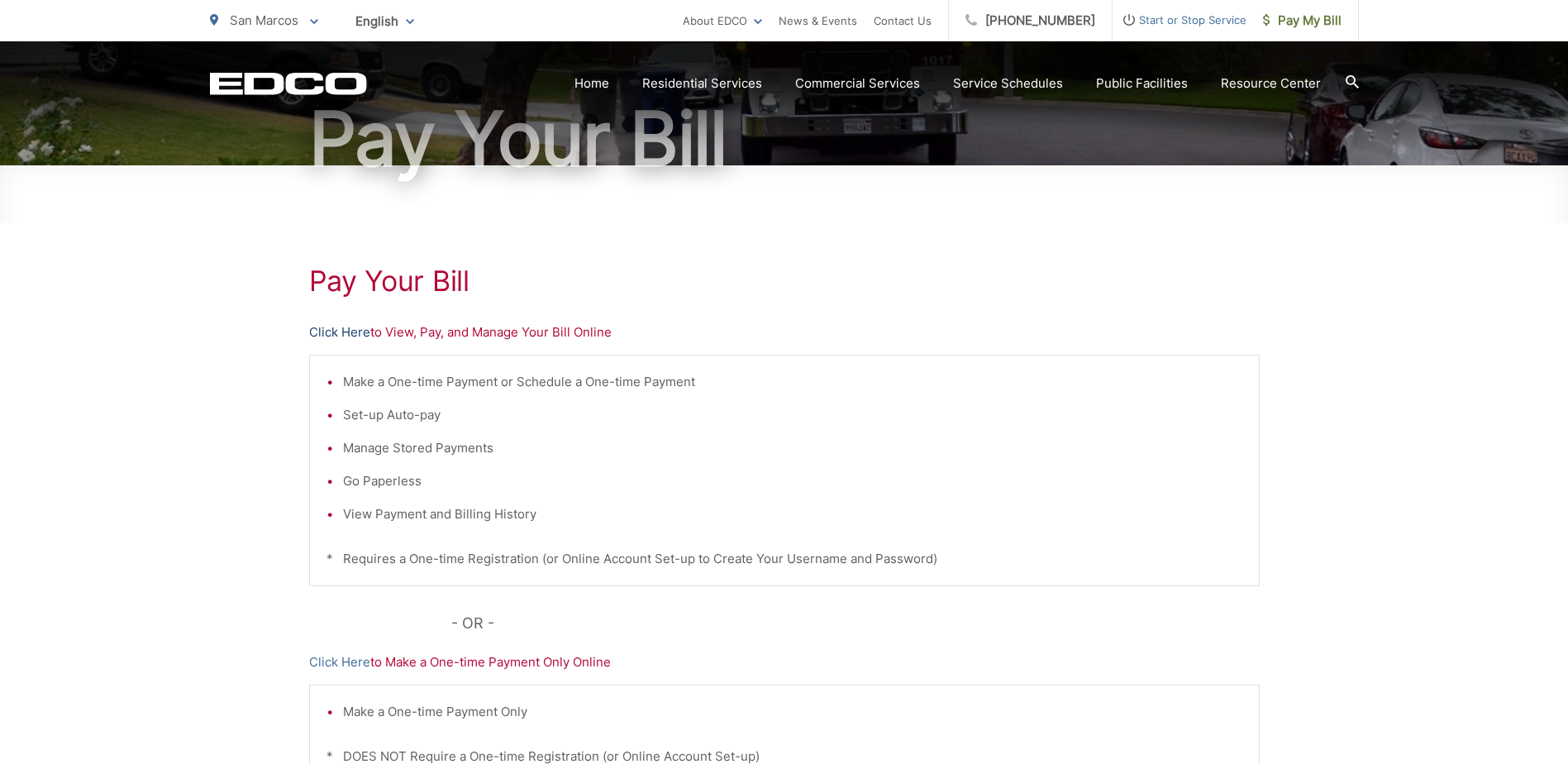
click at [331, 332] on link "Click Here" at bounding box center [339, 332] width 61 height 20
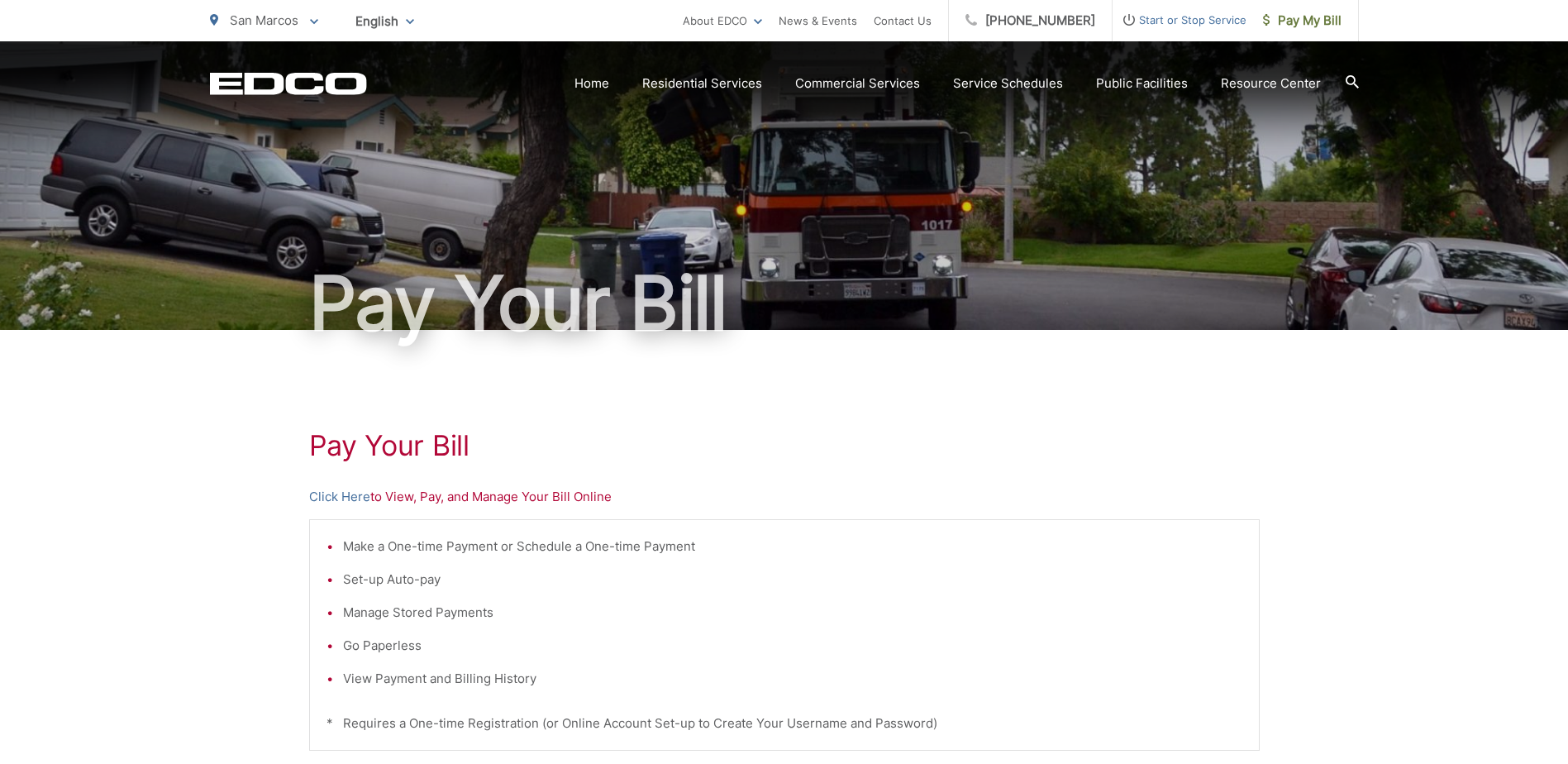
scroll to position [0, 0]
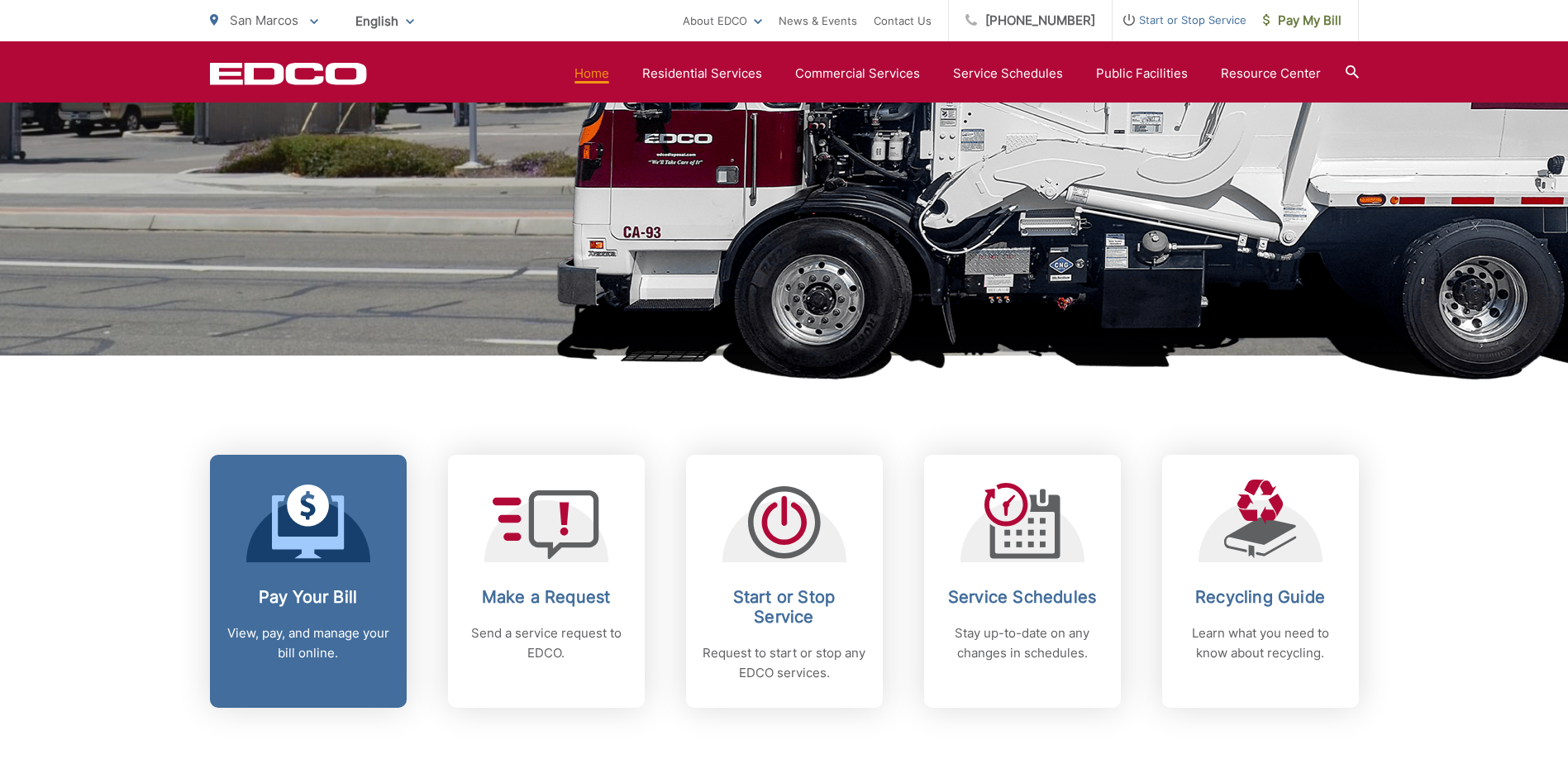
scroll to position [496, 0]
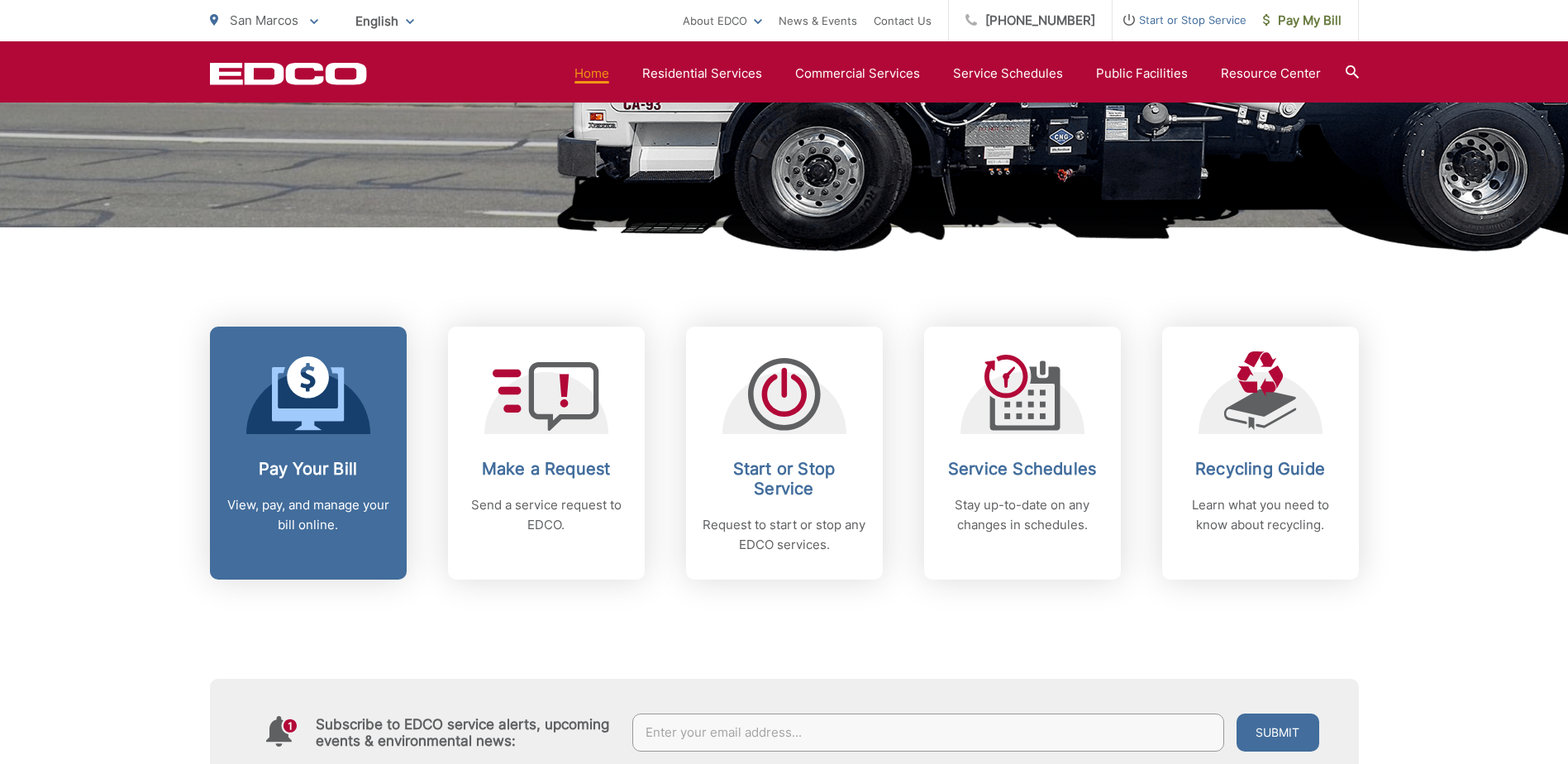
click at [310, 521] on p "View, pay, and manage your bill online." at bounding box center [308, 515] width 163 height 40
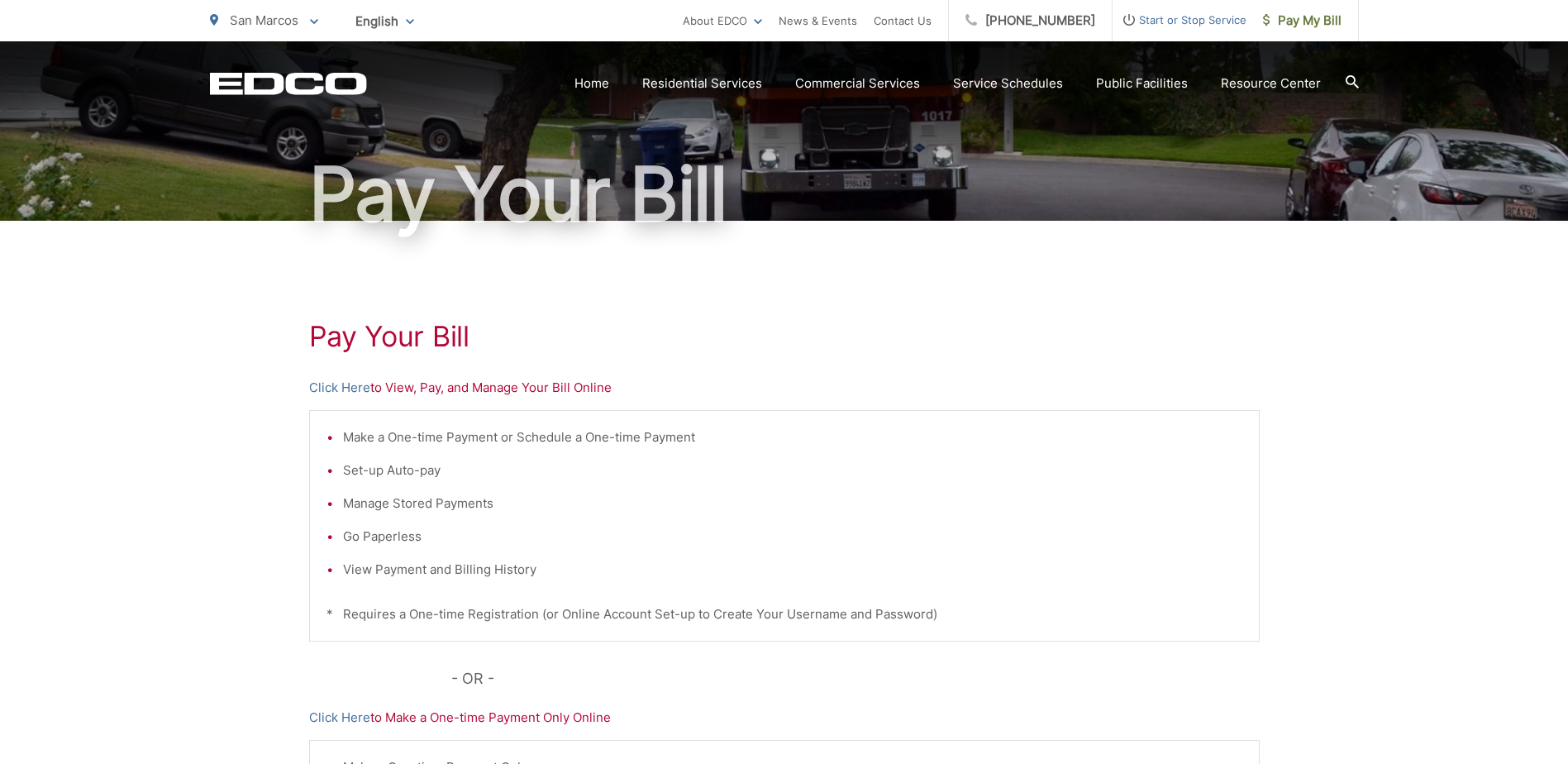
scroll to position [81, 0]
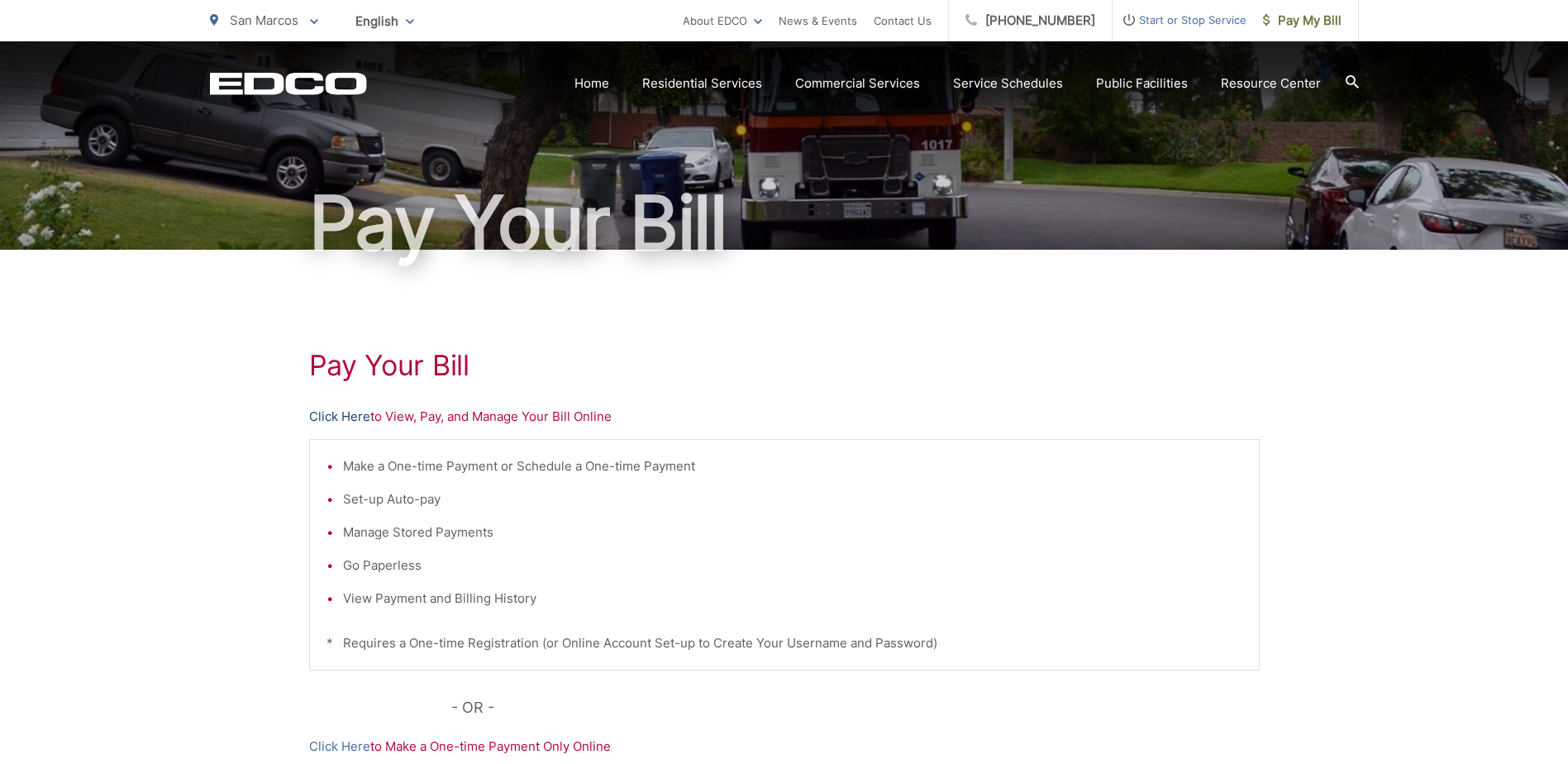
click at [339, 417] on link "Click Here" at bounding box center [339, 416] width 61 height 20
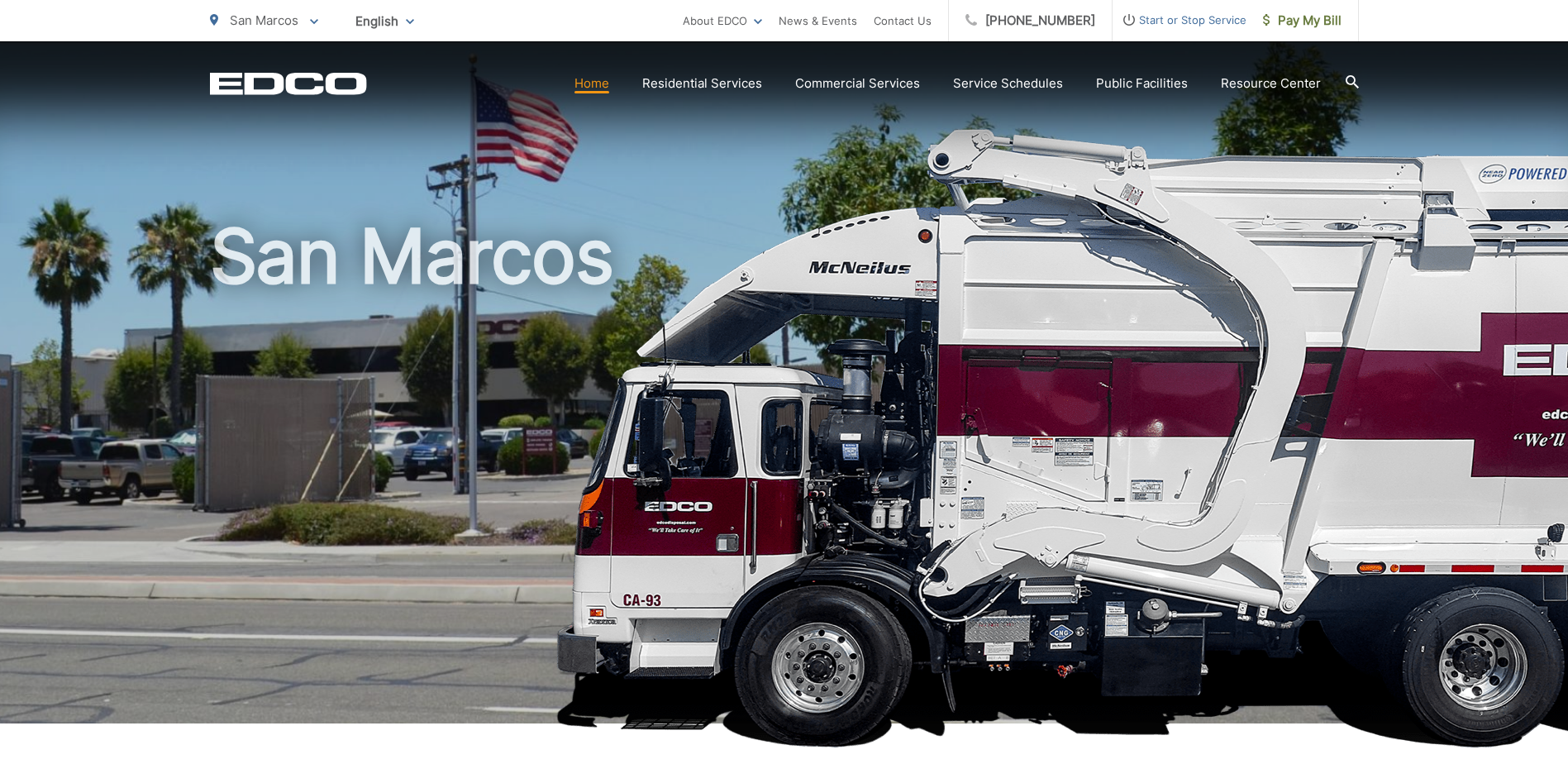
click at [924, 197] on div "San Marcos" at bounding box center [784, 383] width 1149 height 682
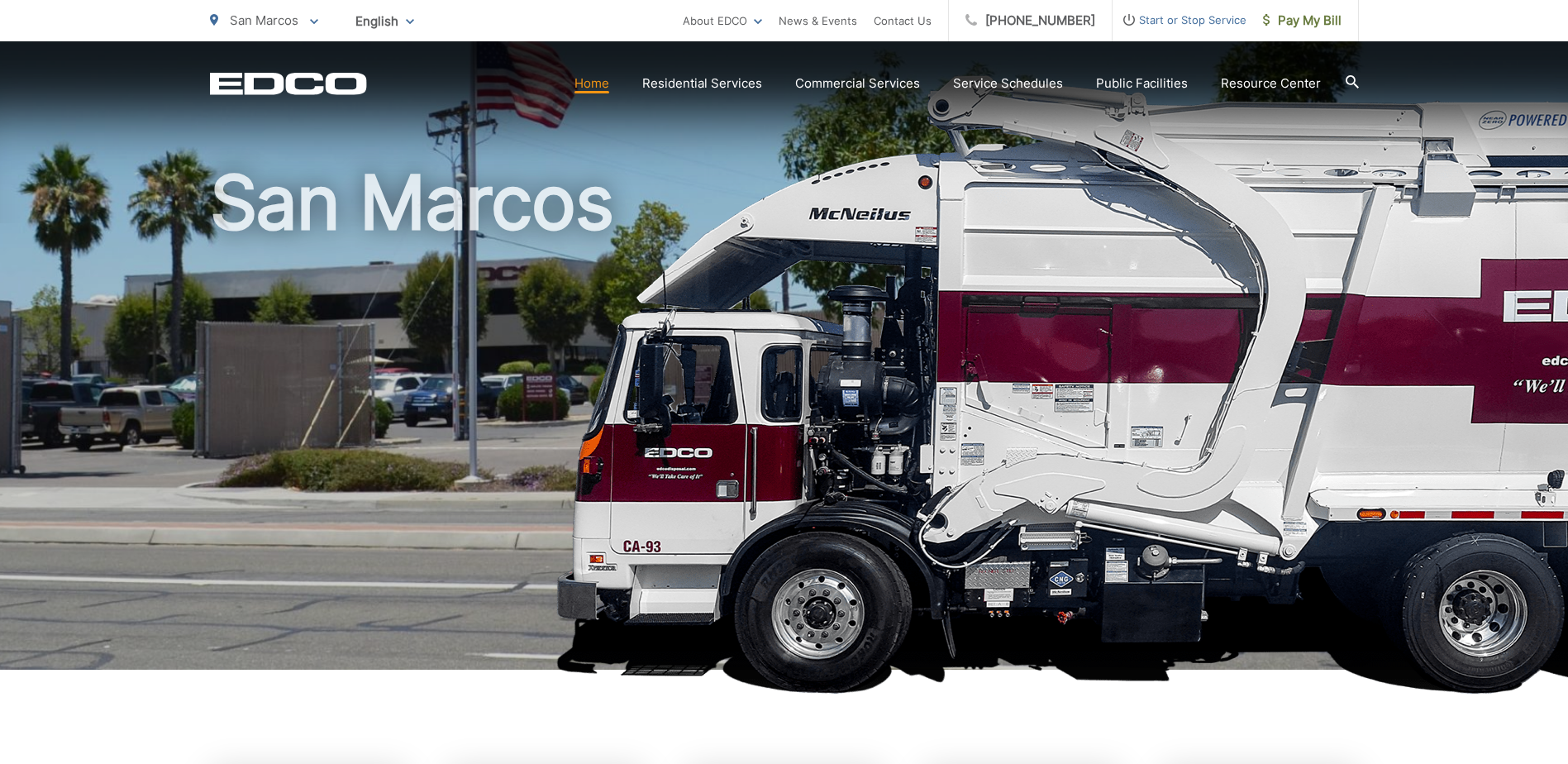
scroll to position [83, 0]
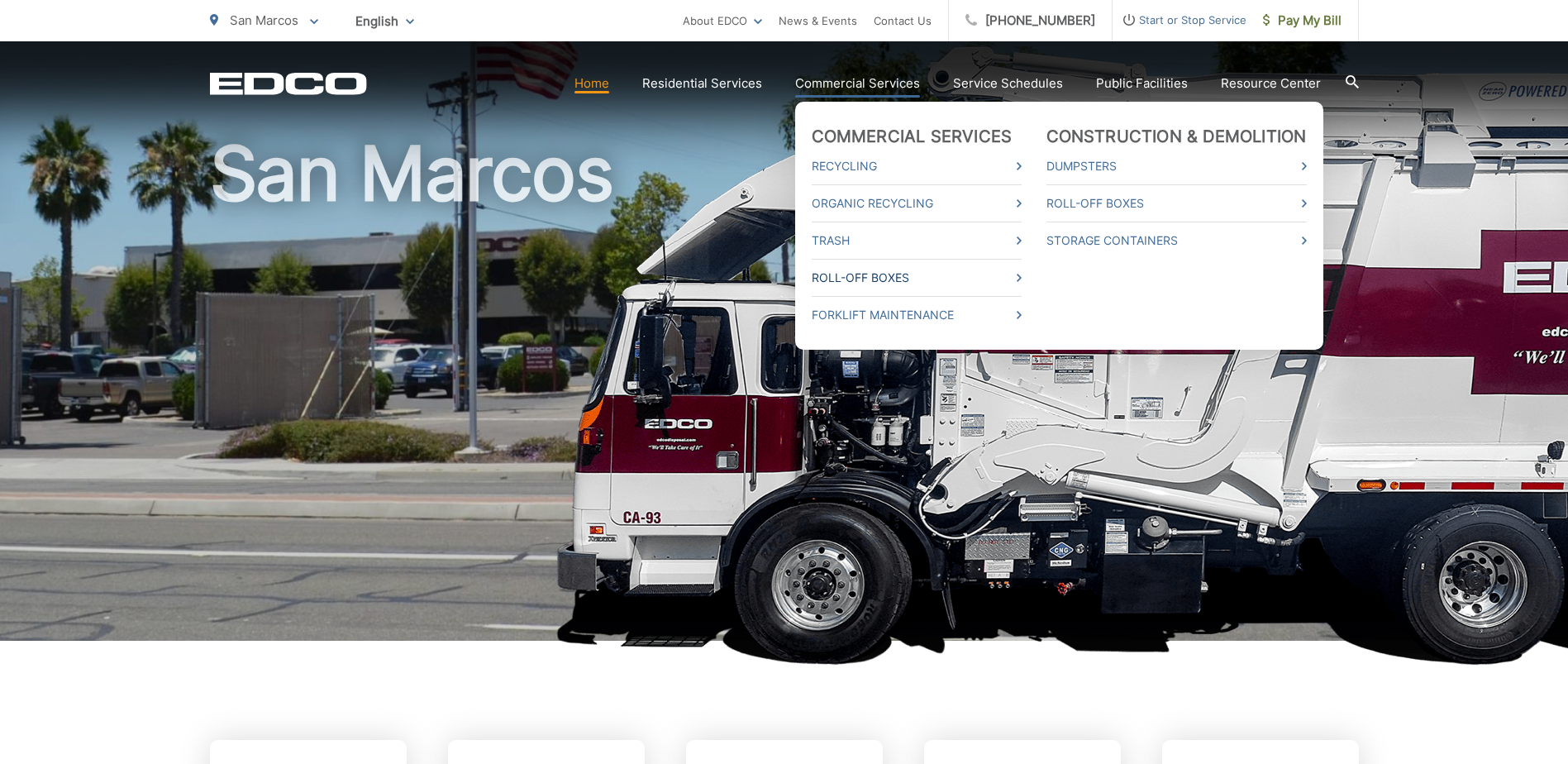
click at [1002, 279] on link "Roll-Off Boxes" at bounding box center [916, 278] width 209 height 20
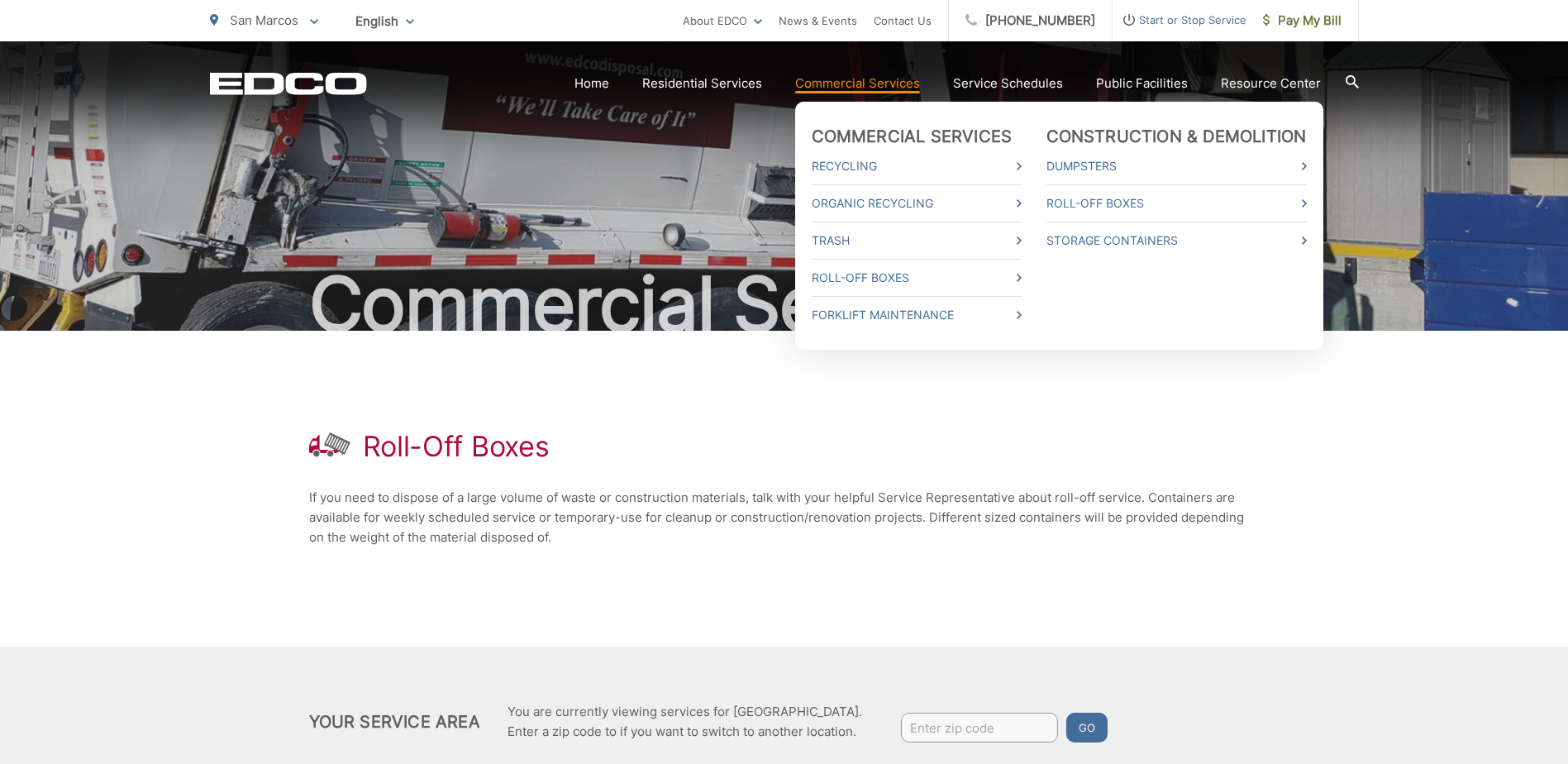
click at [878, 83] on link "Commercial Services" at bounding box center [858, 83] width 125 height 20
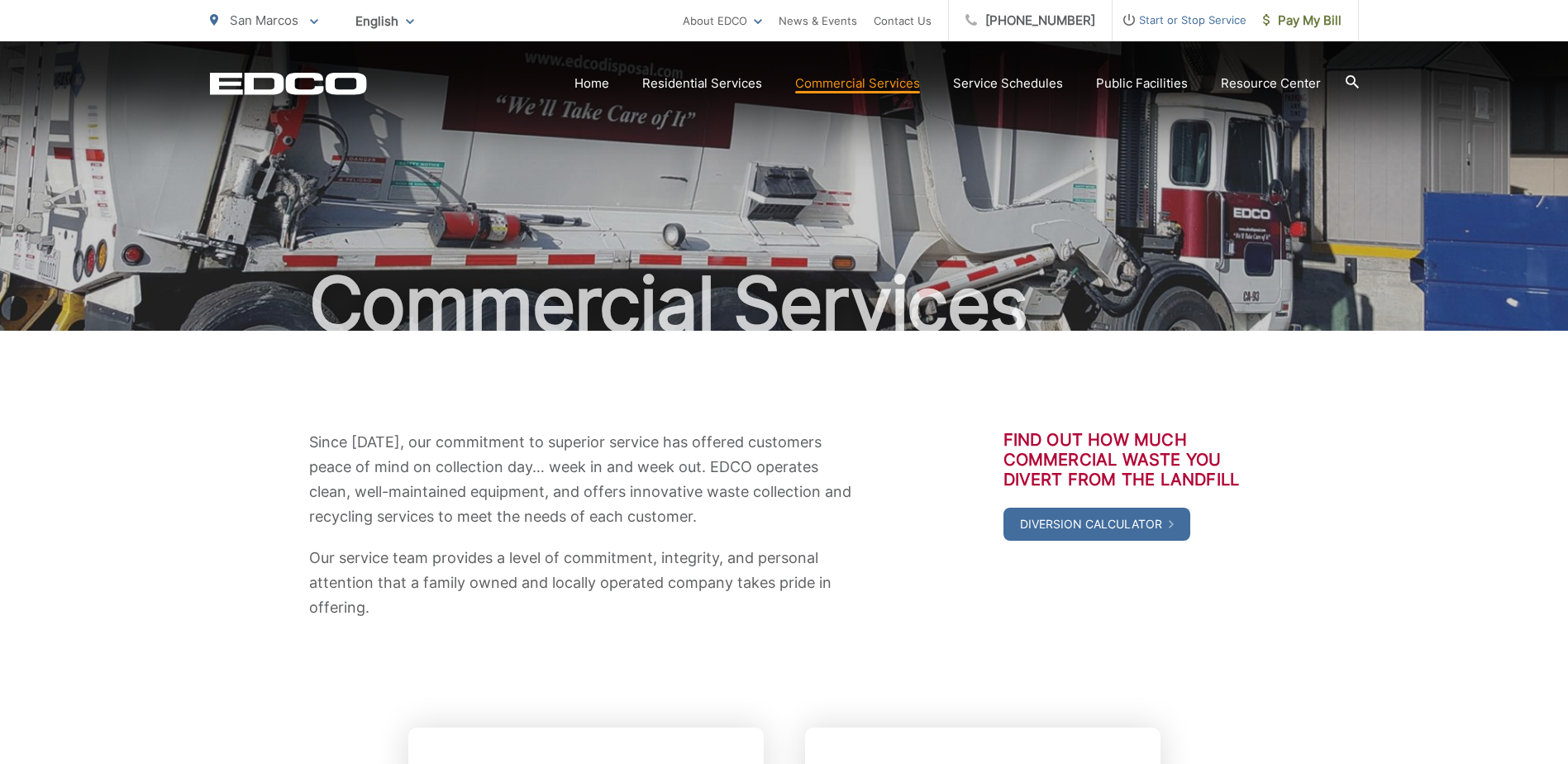
click at [846, 266] on h1 "Commercial Services" at bounding box center [784, 304] width 1149 height 83
click at [635, 238] on div "Commercial Services" at bounding box center [784, 186] width 1149 height 289
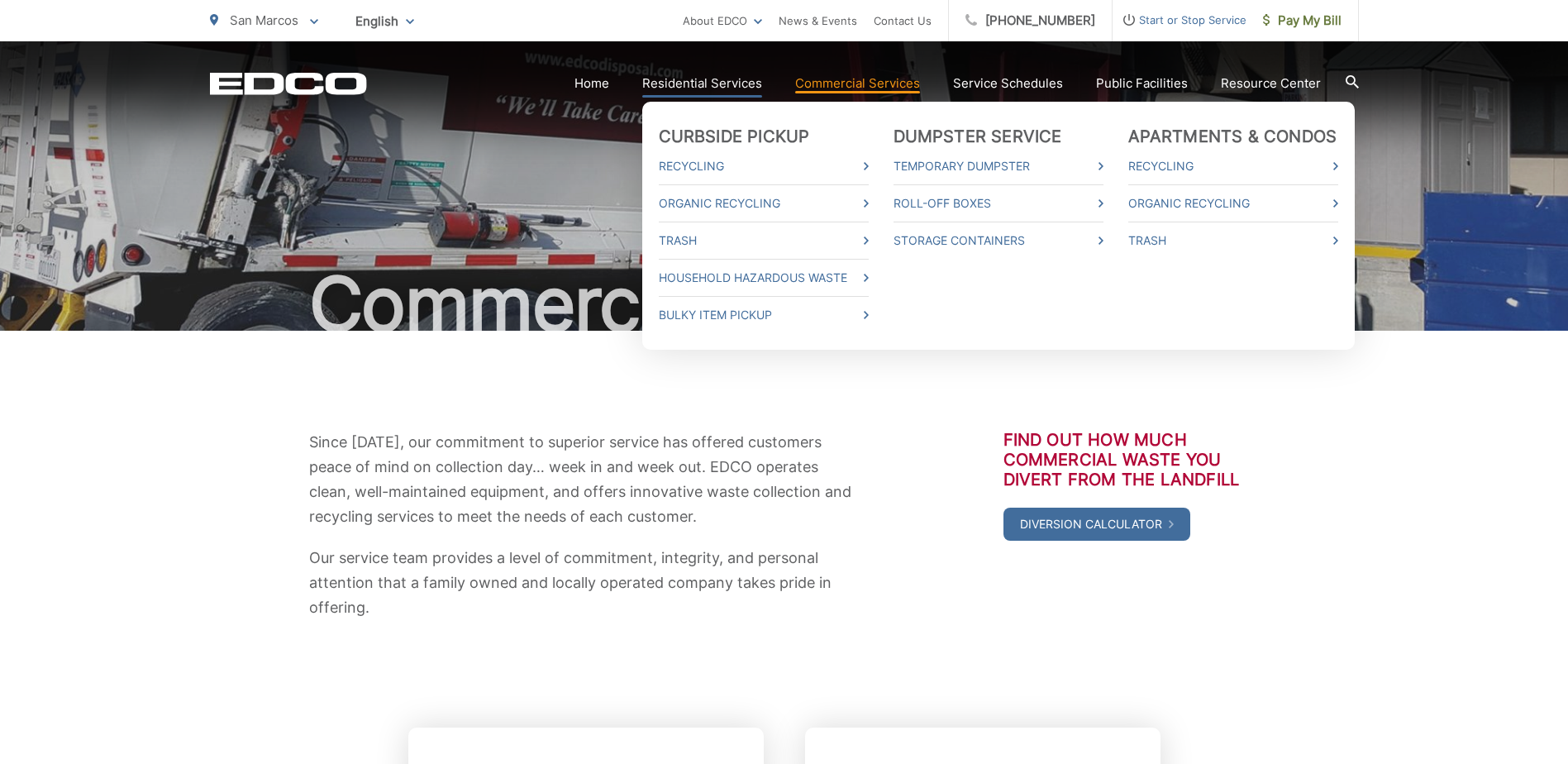
click at [670, 88] on link "Residential Services" at bounding box center [702, 83] width 120 height 20
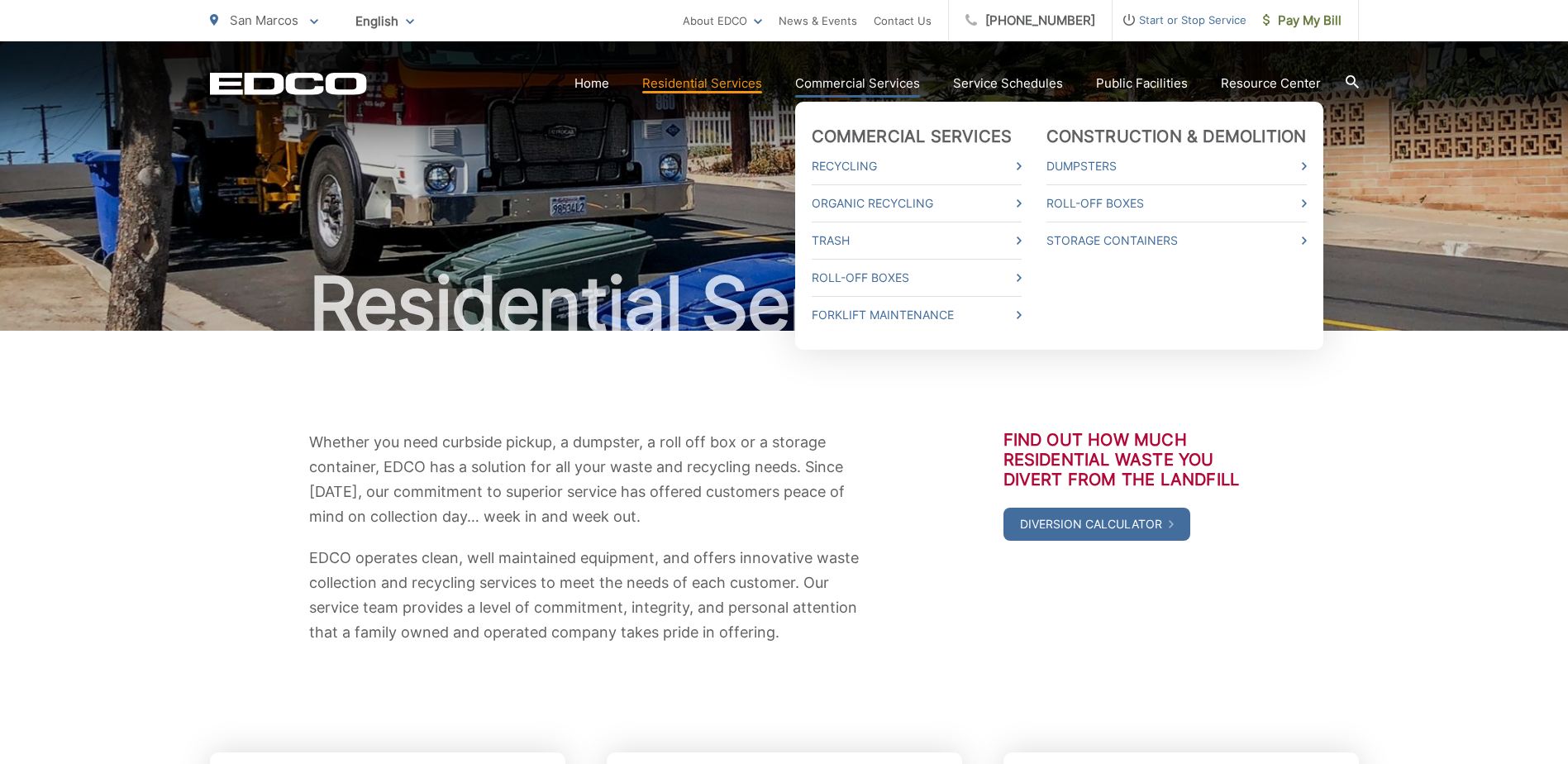
click at [835, 78] on link "Commercial Services" at bounding box center [858, 83] width 125 height 20
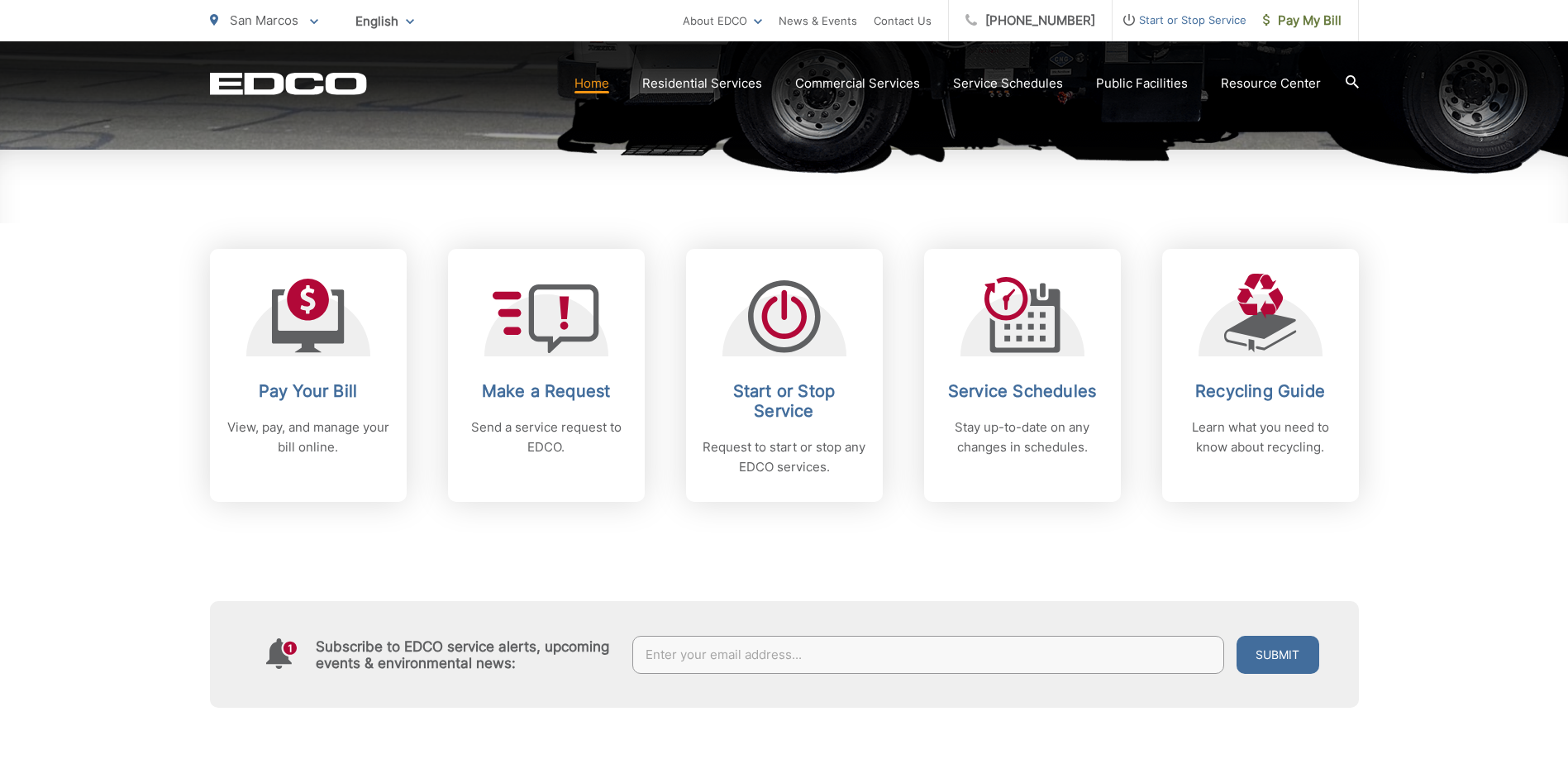
scroll to position [579, 0]
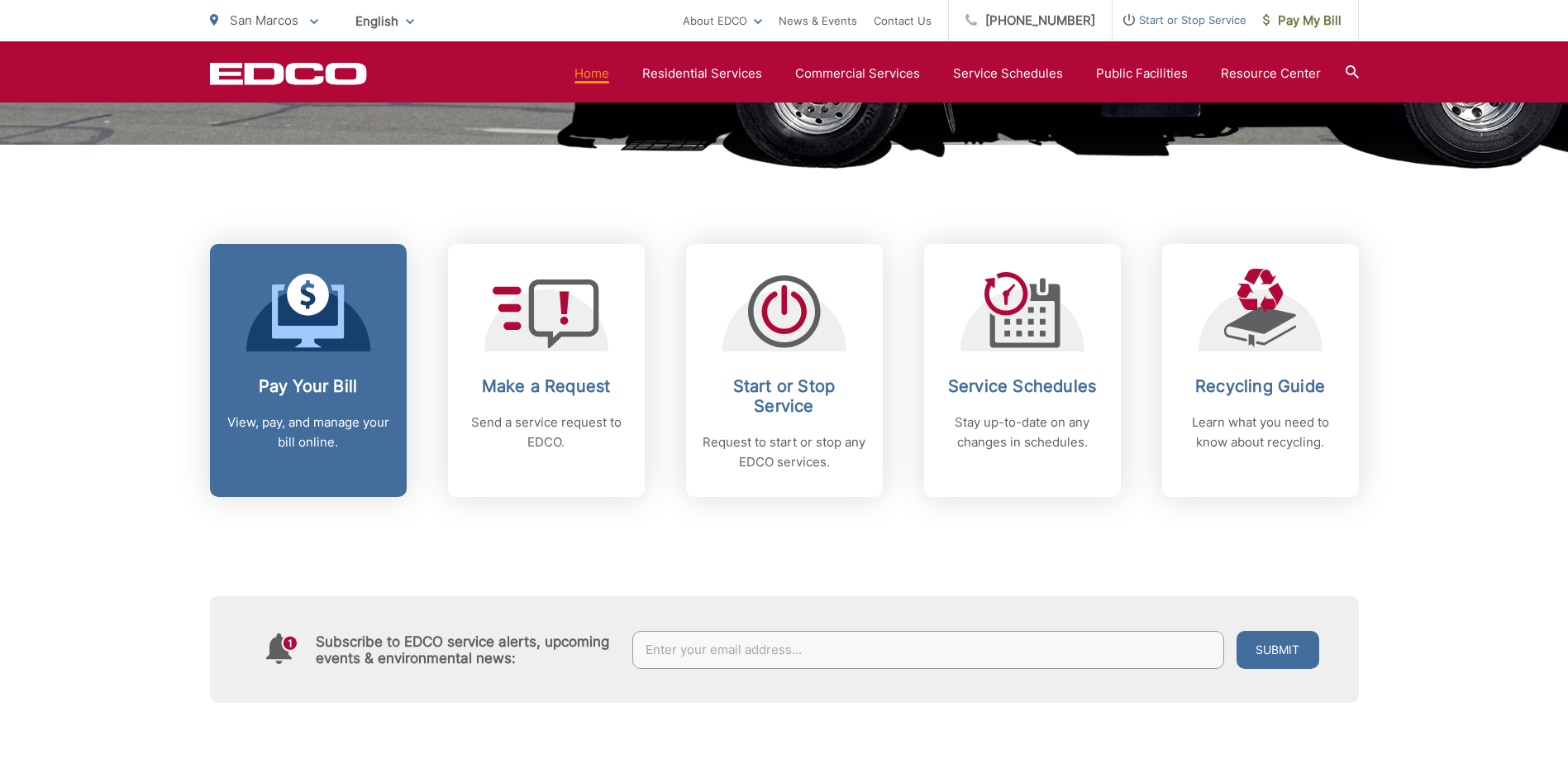
click at [299, 429] on p "View, pay, and manage your bill online." at bounding box center [308, 433] width 163 height 40
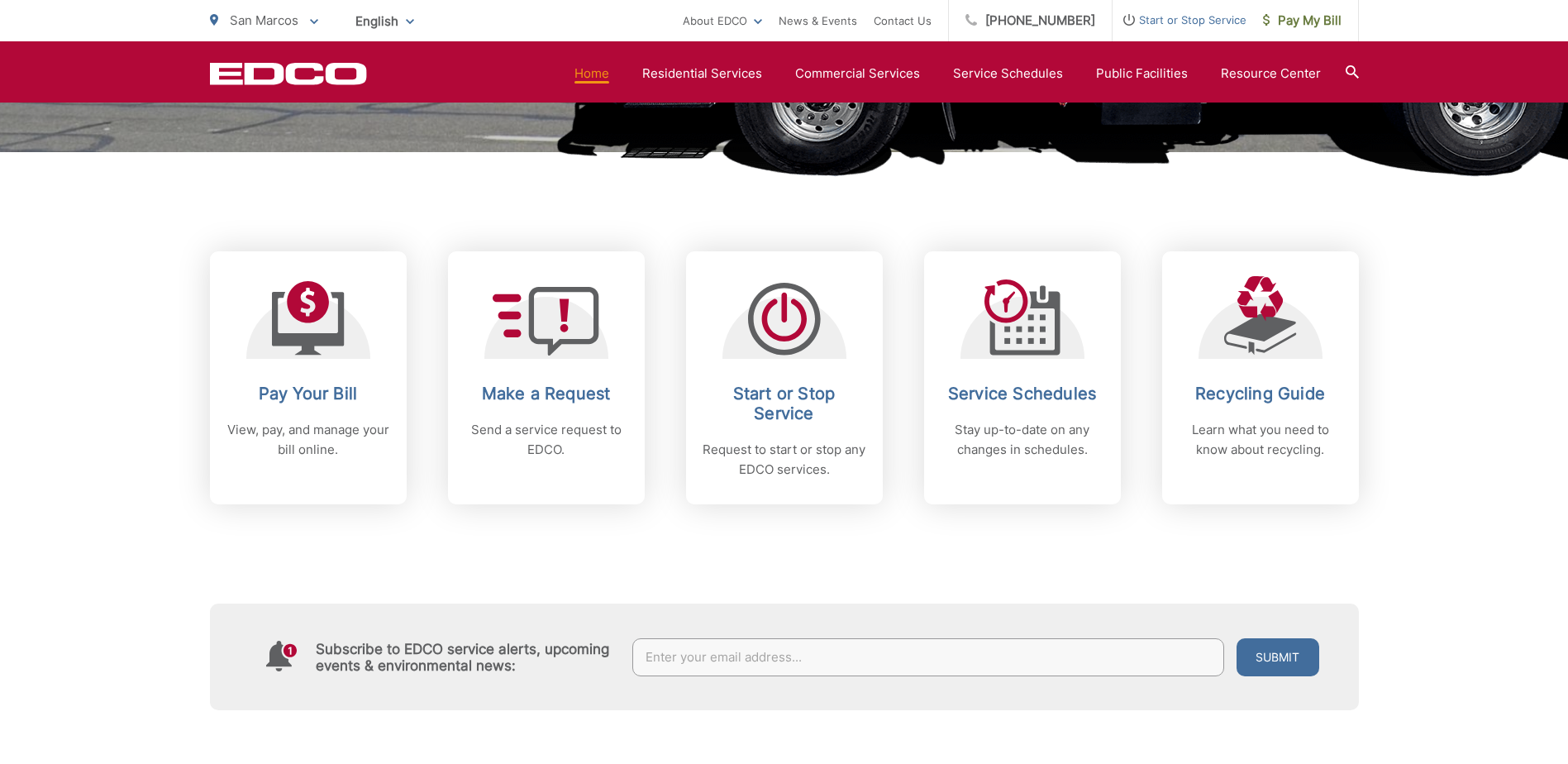
scroll to position [579, 0]
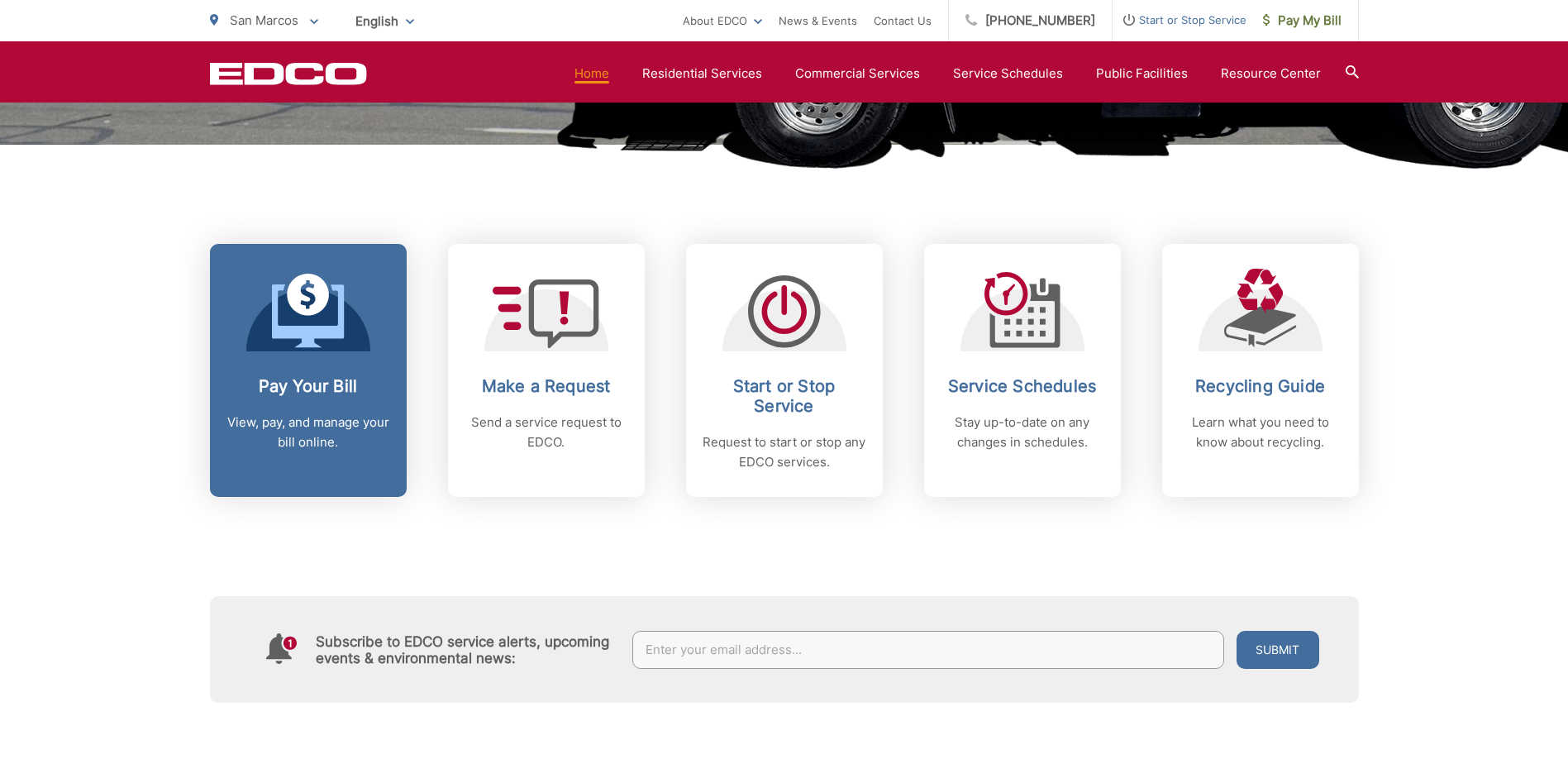
click at [316, 446] on p "View, pay, and manage your bill online." at bounding box center [308, 433] width 163 height 40
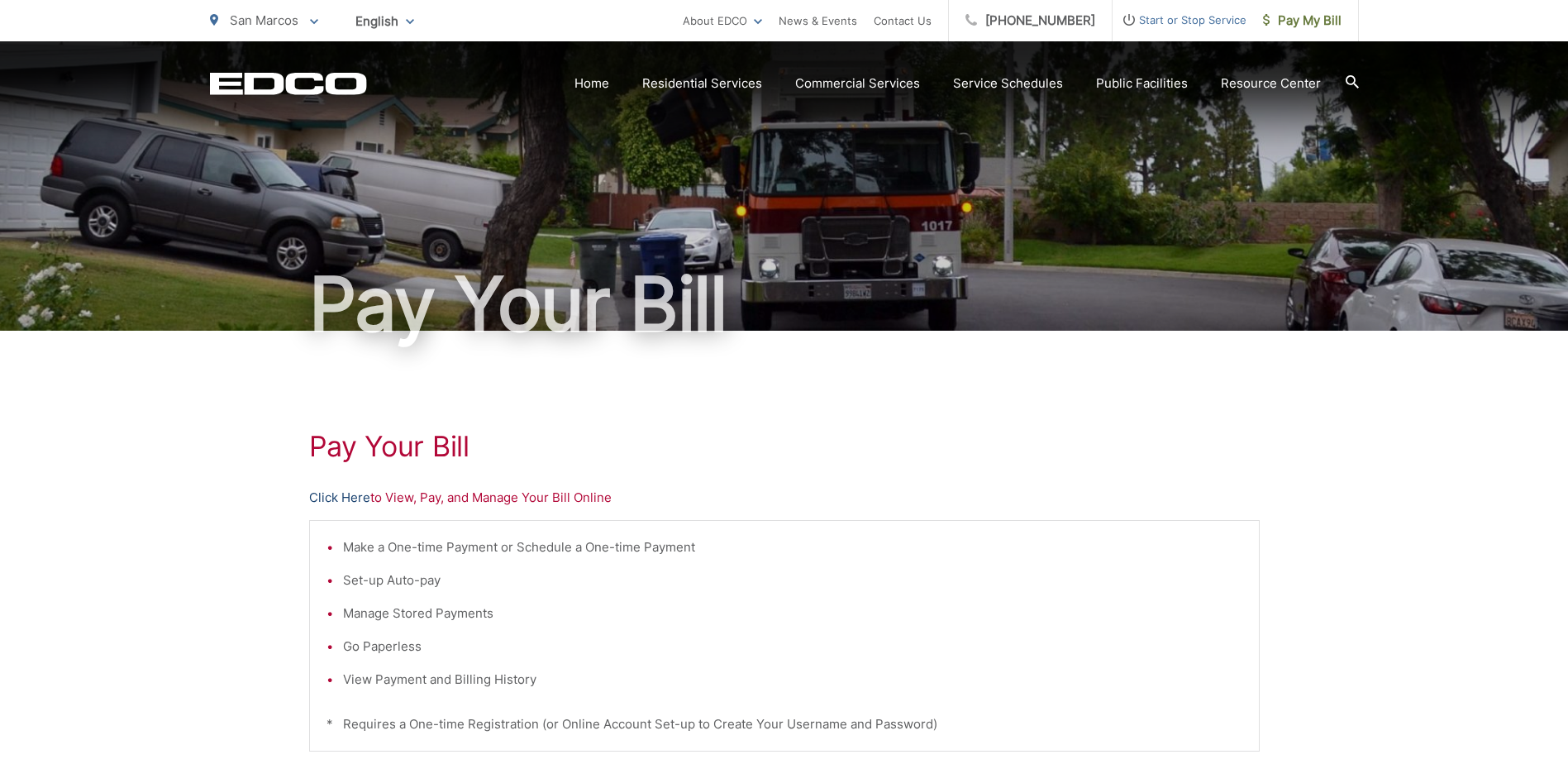
click at [340, 496] on link "Click Here" at bounding box center [339, 498] width 61 height 20
